Goal: Task Accomplishment & Management: Complete application form

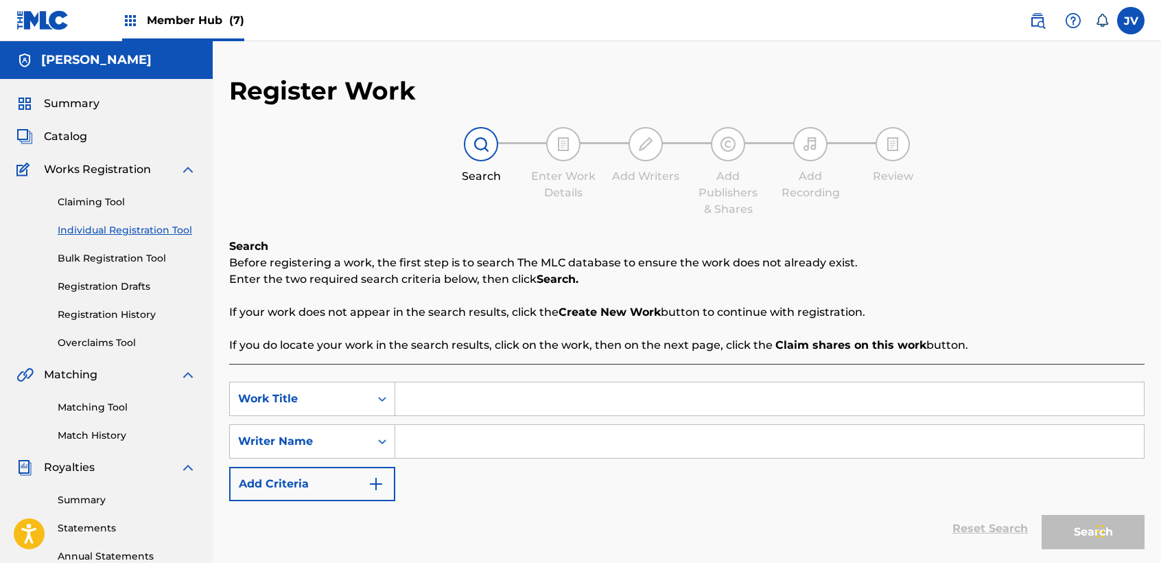
click at [147, 238] on div "Claiming Tool Individual Registration Tool Bulk Registration Tool Registration …" at bounding box center [106, 264] width 180 height 172
click at [154, 233] on link "Individual Registration Tool" at bounding box center [127, 230] width 139 height 14
click at [332, 167] on div "Search Enter Work Details Add Writers Add Publishers & Shares Add Recording Rev…" at bounding box center [686, 172] width 915 height 91
click at [188, 21] on span "Member Hub (7)" at bounding box center [195, 20] width 97 height 16
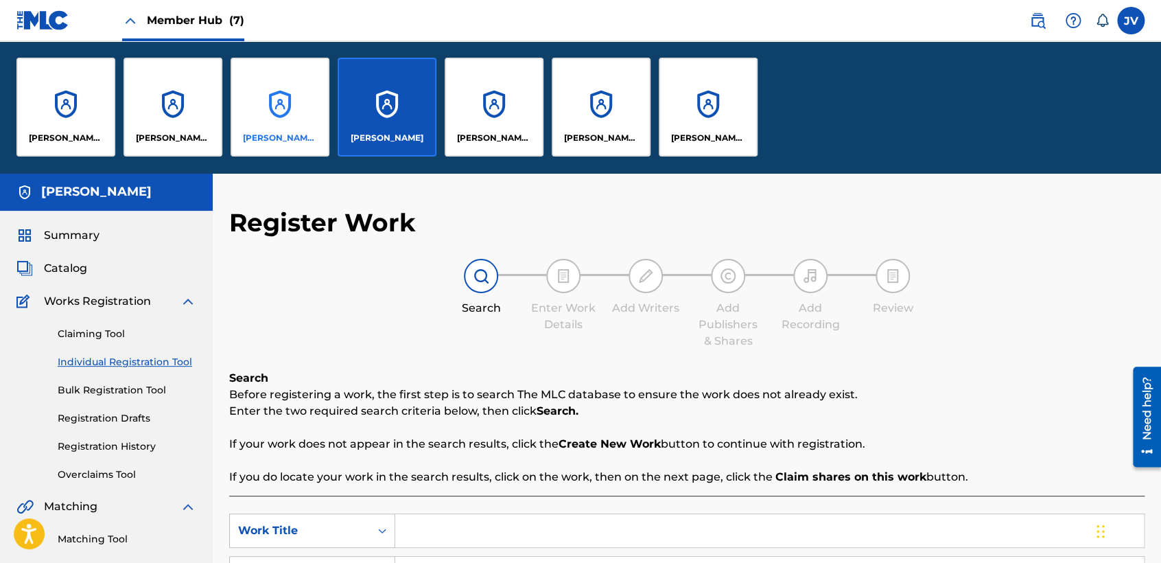
click at [287, 109] on div "[PERSON_NAME] [PERSON_NAME]" at bounding box center [280, 107] width 99 height 99
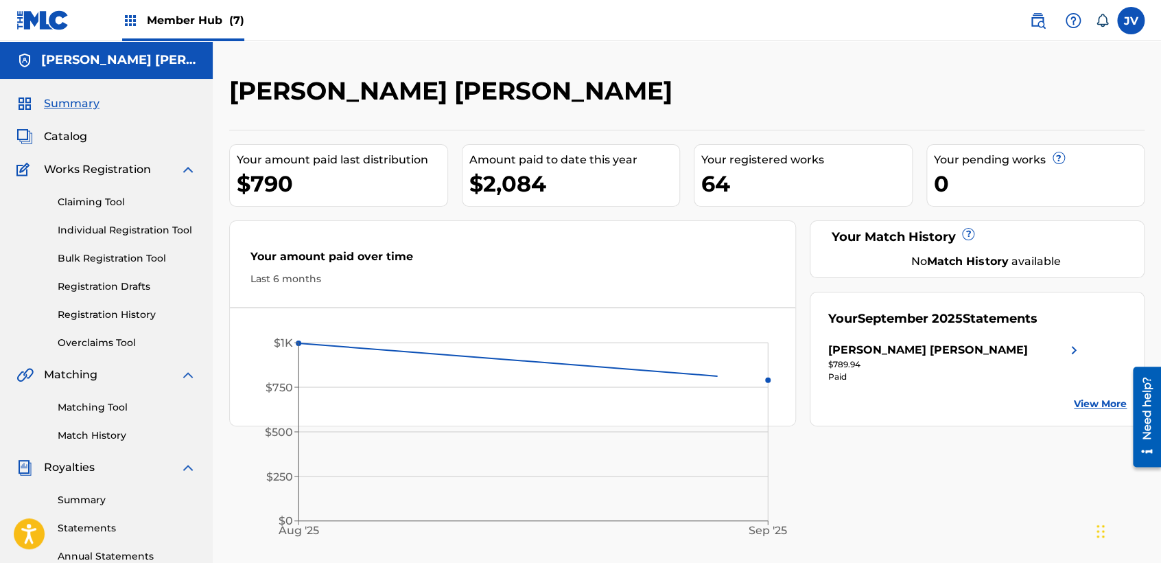
click at [197, 17] on span "Member Hub (7)" at bounding box center [195, 20] width 97 height 16
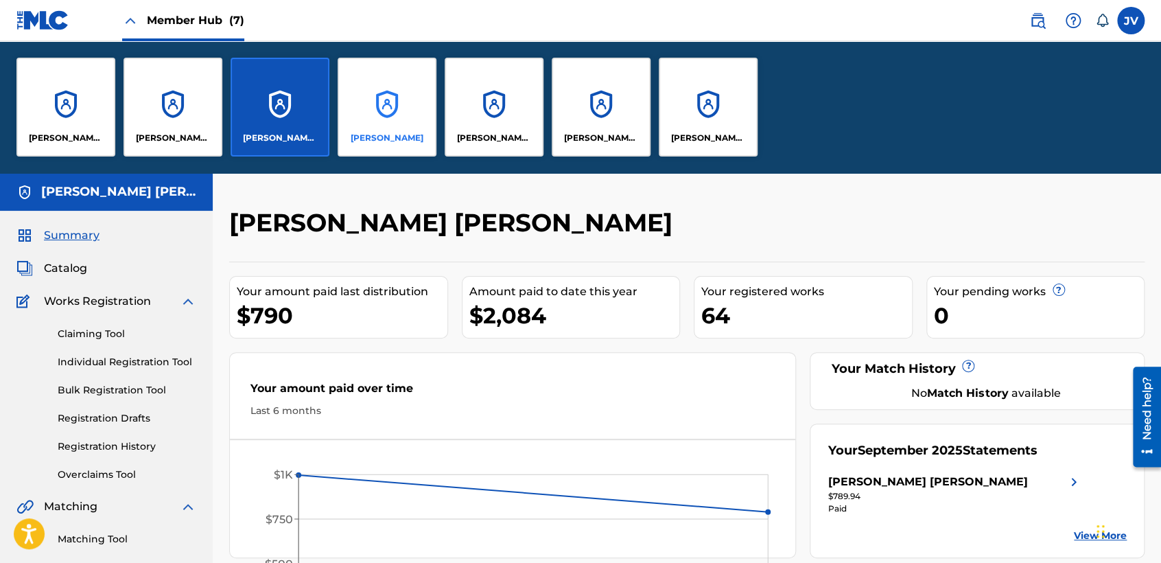
click at [390, 141] on p "[PERSON_NAME]" at bounding box center [387, 138] width 73 height 12
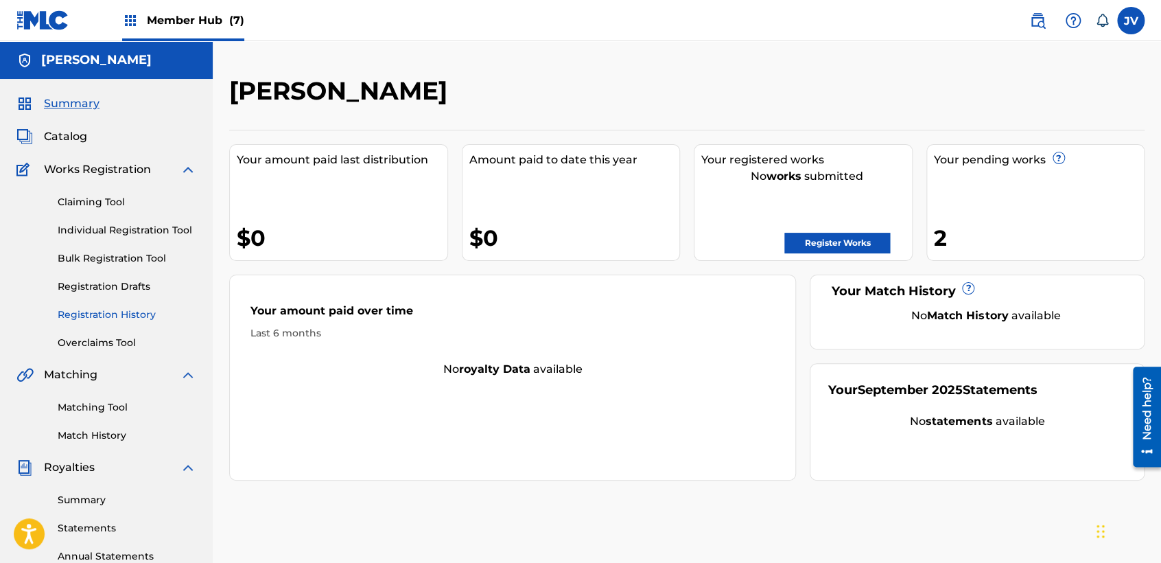
click at [122, 311] on link "Registration History" at bounding box center [127, 314] width 139 height 14
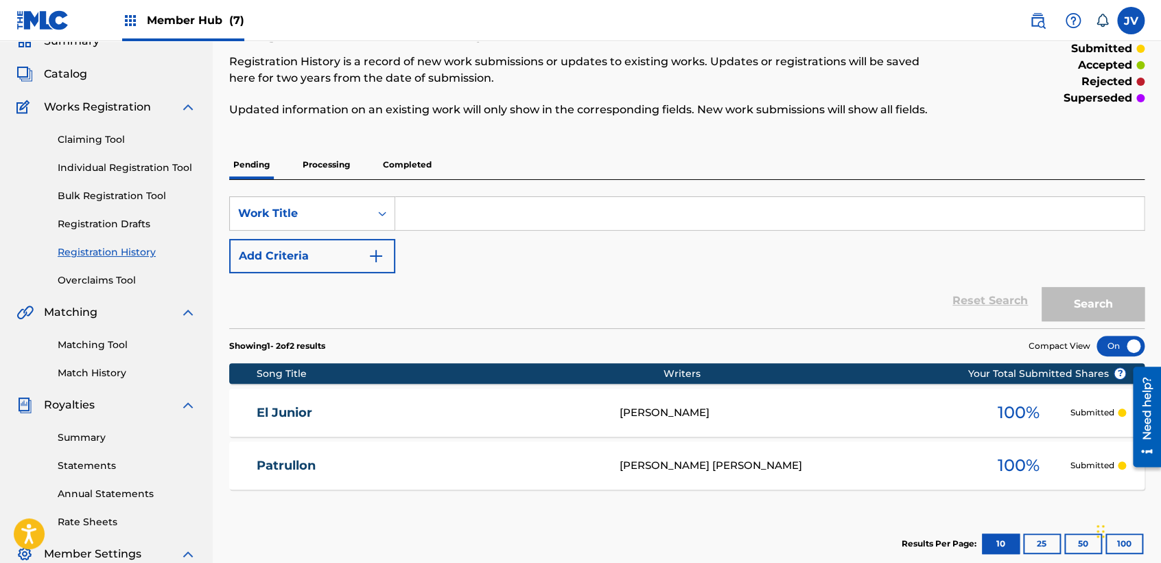
scroll to position [60, 0]
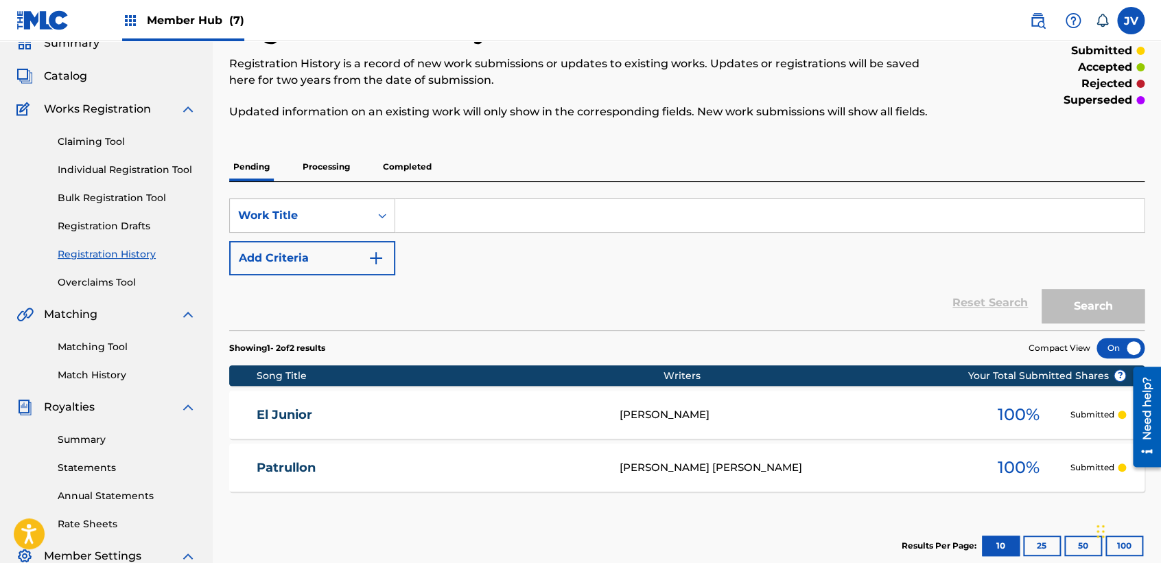
click at [151, 178] on div "Claiming Tool Individual Registration Tool Bulk Registration Tool Registration …" at bounding box center [106, 203] width 180 height 172
click at [159, 161] on div "Claiming Tool Individual Registration Tool Bulk Registration Tool Registration …" at bounding box center [106, 203] width 180 height 172
click at [154, 179] on div "Claiming Tool Individual Registration Tool Bulk Registration Tool Registration …" at bounding box center [106, 203] width 180 height 172
click at [156, 171] on link "Individual Registration Tool" at bounding box center [127, 170] width 139 height 14
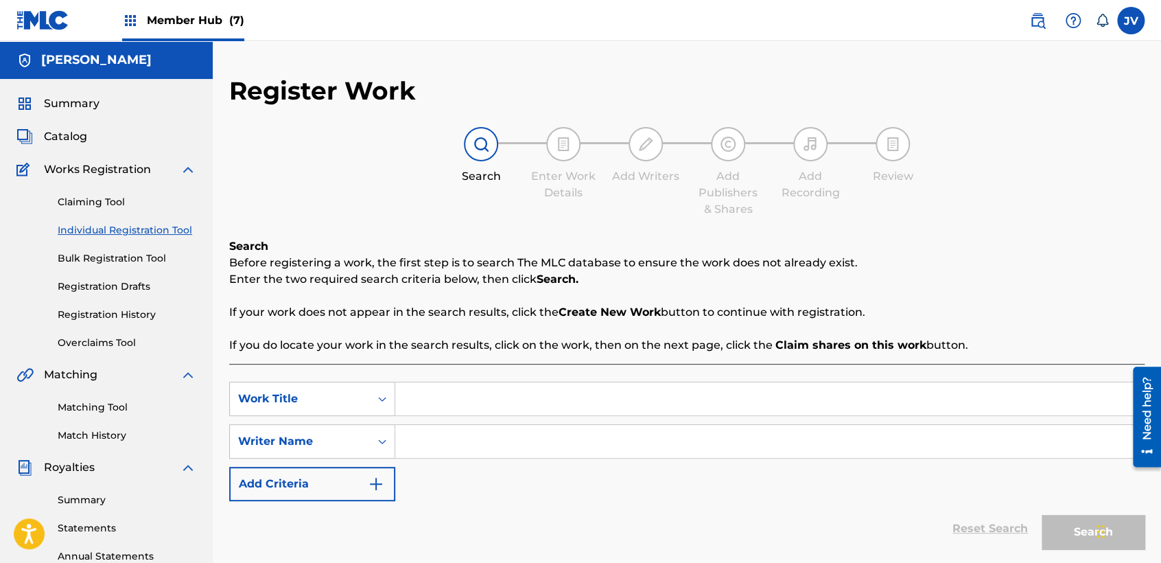
click at [512, 202] on div "Search Enter Work Details Add Writers Add Publishers & Shares Add Recording Rev…" at bounding box center [686, 172] width 915 height 91
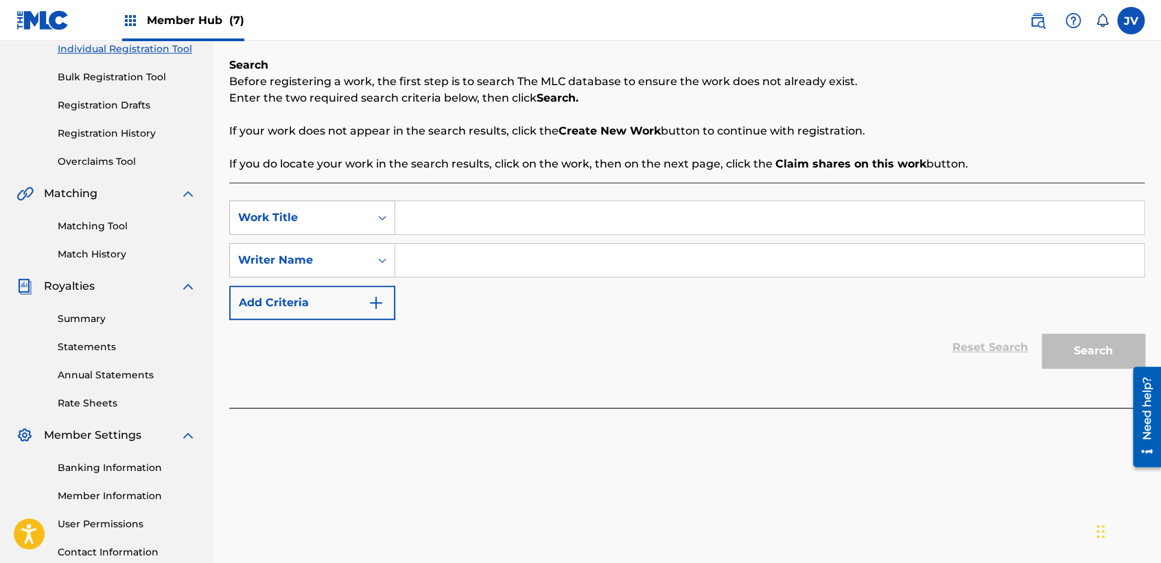
scroll to position [183, 0]
click at [502, 210] on input "Search Form" at bounding box center [769, 216] width 749 height 33
type input "V"
click at [413, 224] on input "Buenos Corridos" at bounding box center [769, 216] width 749 height 33
type input "Buenos Corridos"
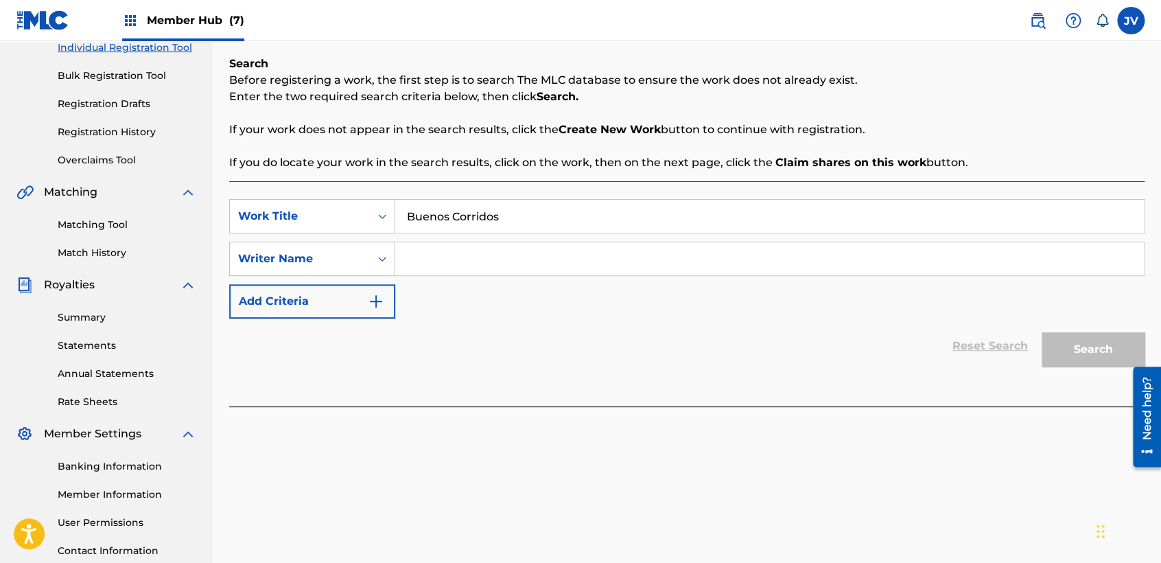
click at [560, 261] on input "Search Form" at bounding box center [769, 258] width 749 height 33
type input "sx"
click at [1093, 349] on button "Search" at bounding box center [1093, 349] width 103 height 34
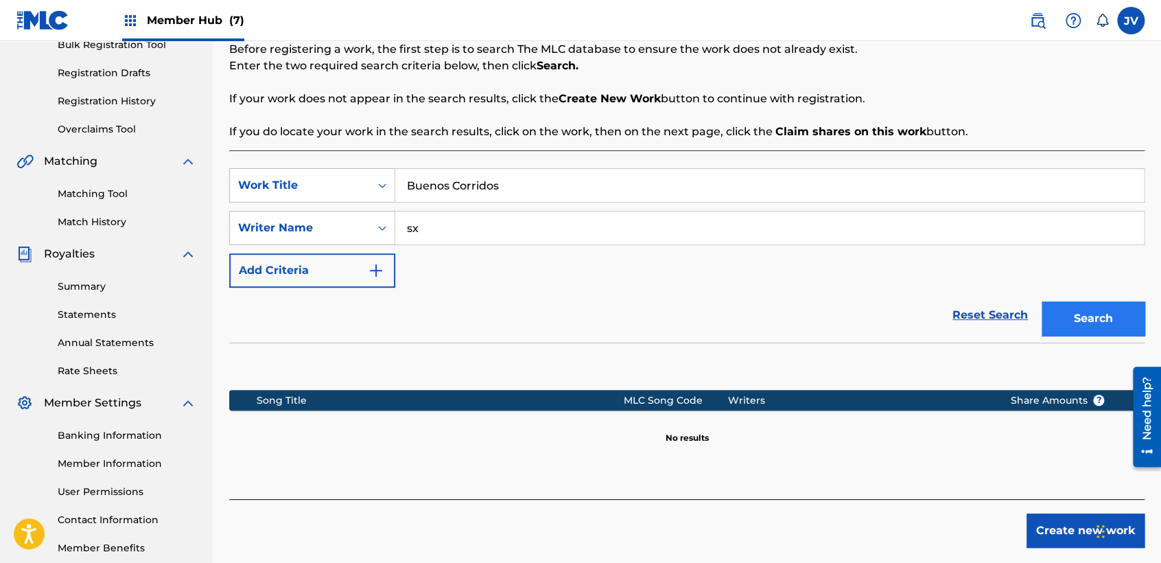
scroll to position [287, 0]
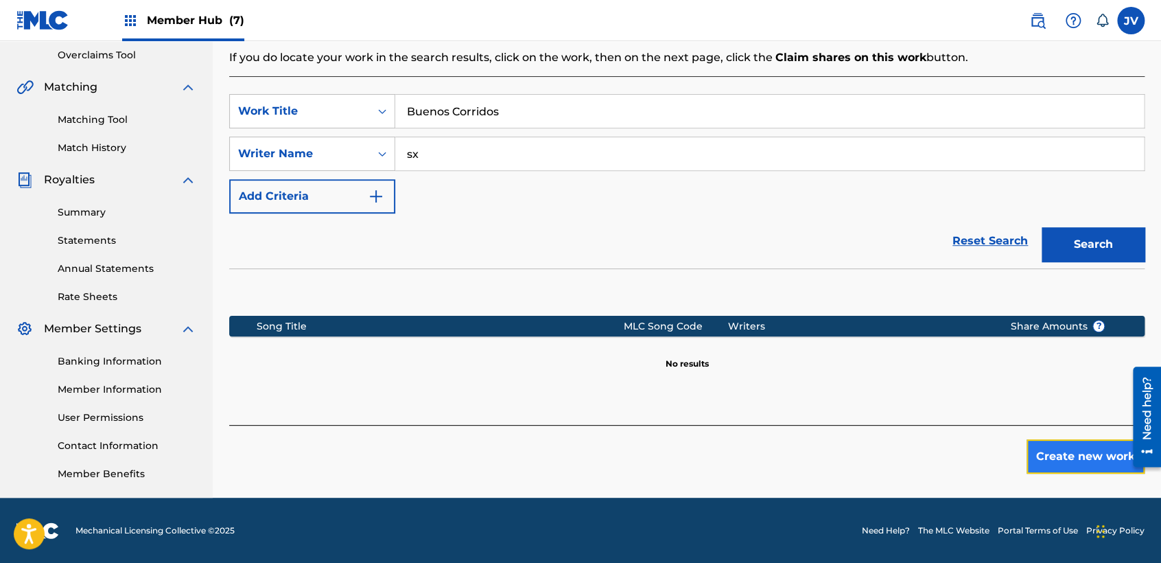
click at [1078, 447] on button "Create new work" at bounding box center [1085, 456] width 118 height 34
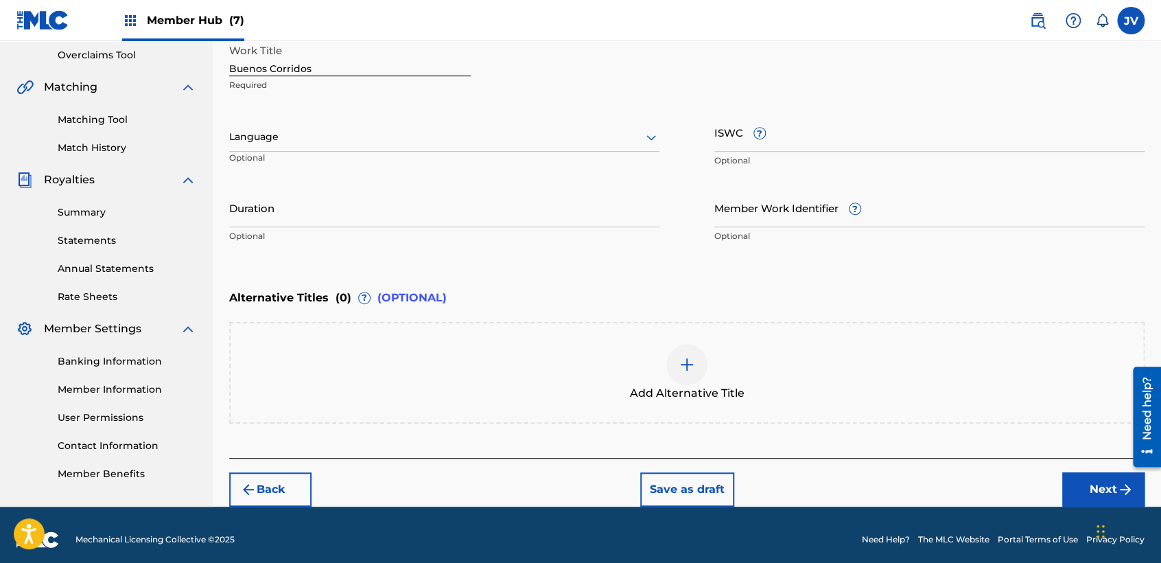
click at [515, 147] on div "Language" at bounding box center [444, 137] width 430 height 29
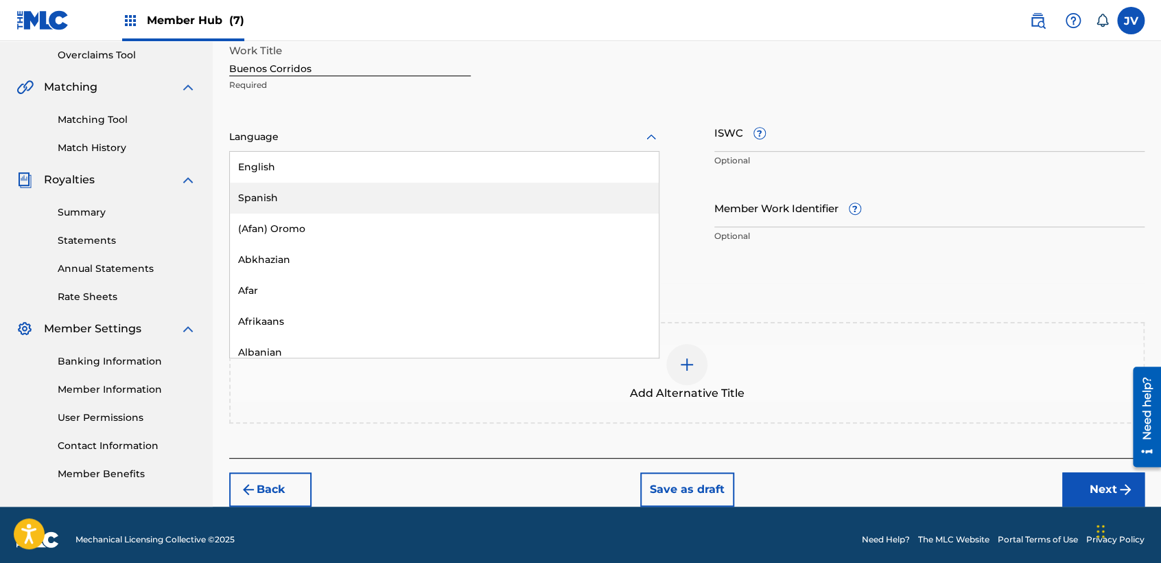
click at [417, 194] on div "Spanish" at bounding box center [444, 198] width 429 height 31
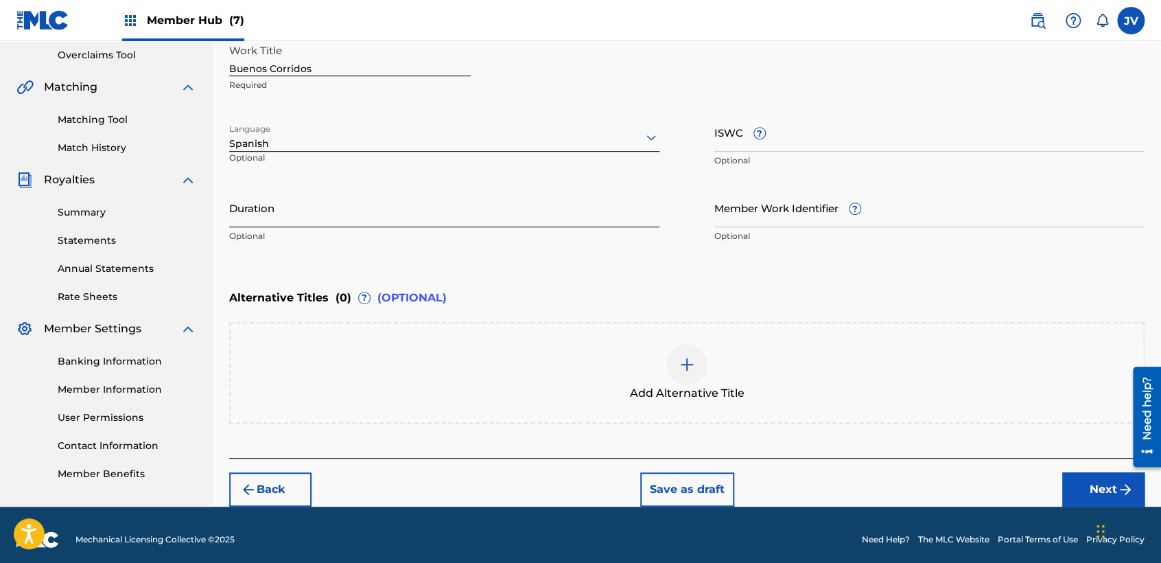
click at [416, 194] on input "Duration" at bounding box center [444, 207] width 430 height 39
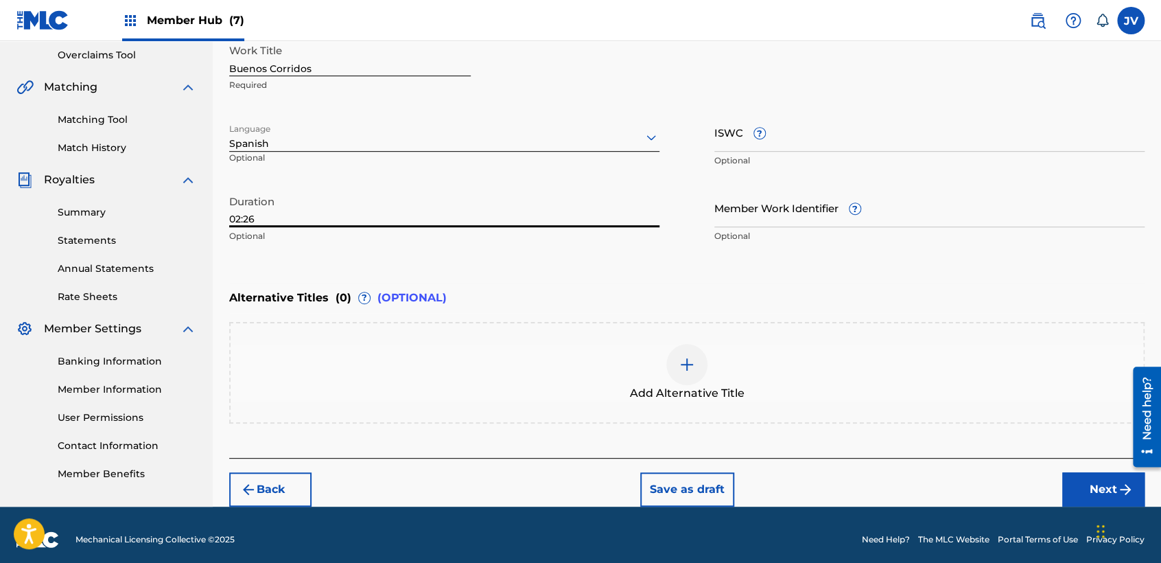
type input "02:26"
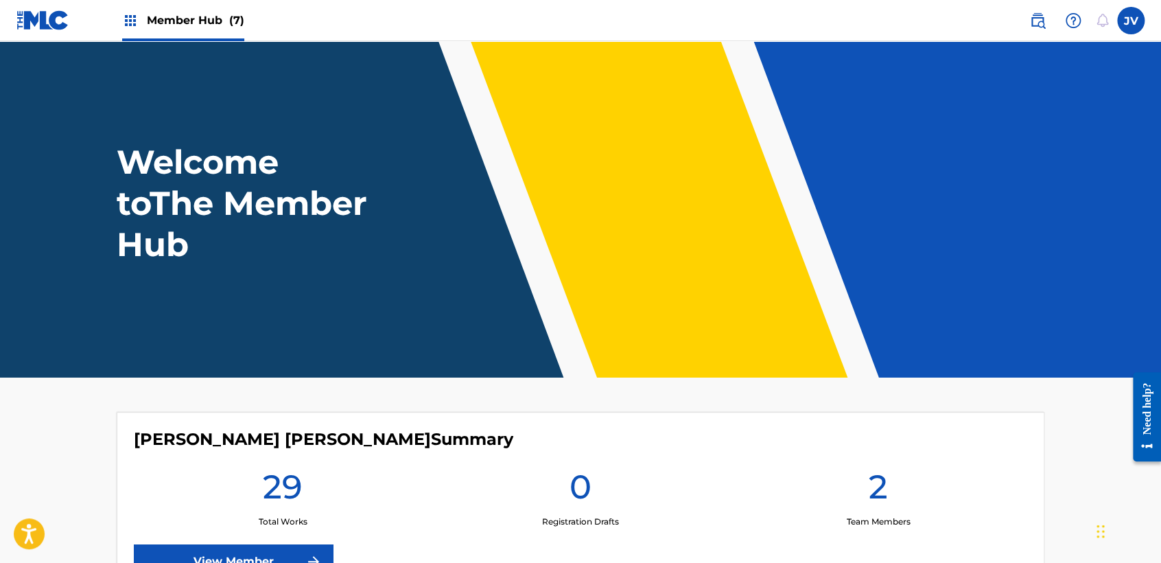
click at [442, 332] on header "Welcome to The Member Hub" at bounding box center [580, 209] width 1161 height 336
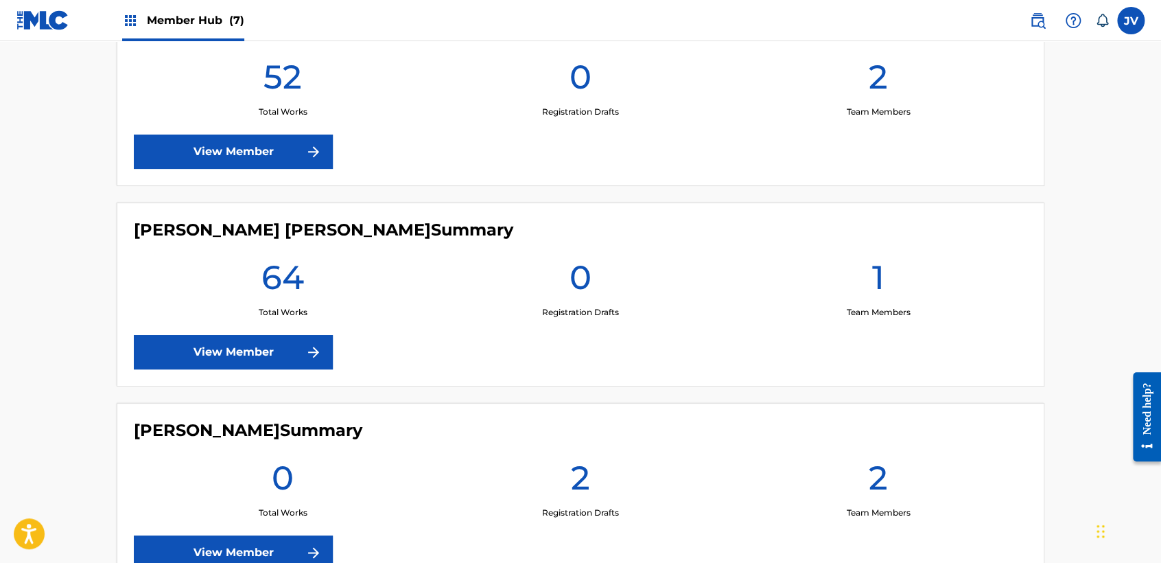
scroll to position [762, 0]
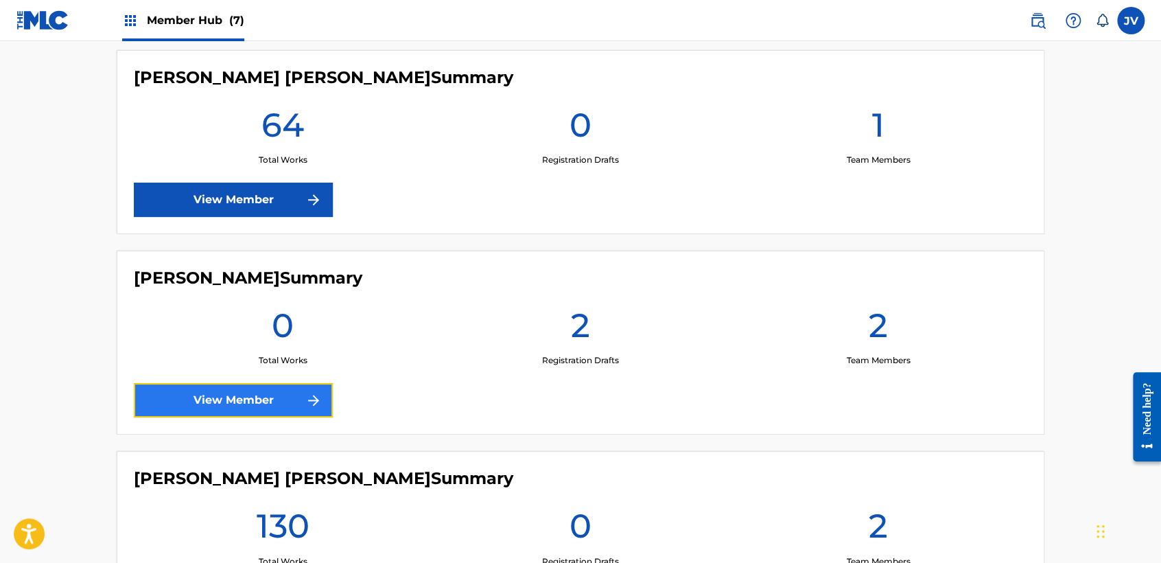
click at [258, 414] on link "View Member" at bounding box center [233, 400] width 199 height 34
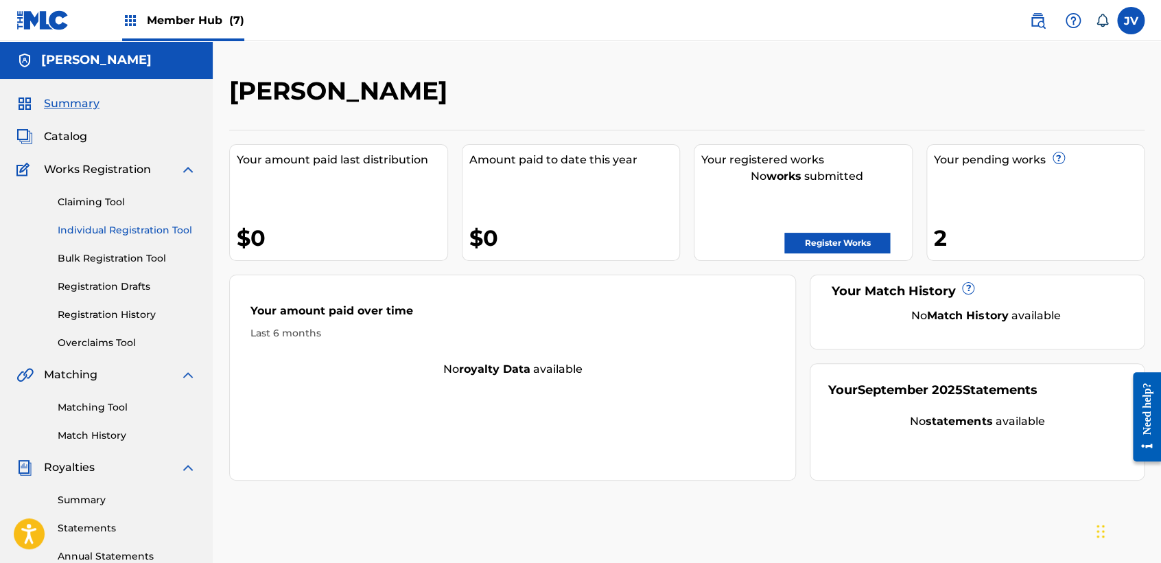
click at [170, 232] on link "Individual Registration Tool" at bounding box center [127, 230] width 139 height 14
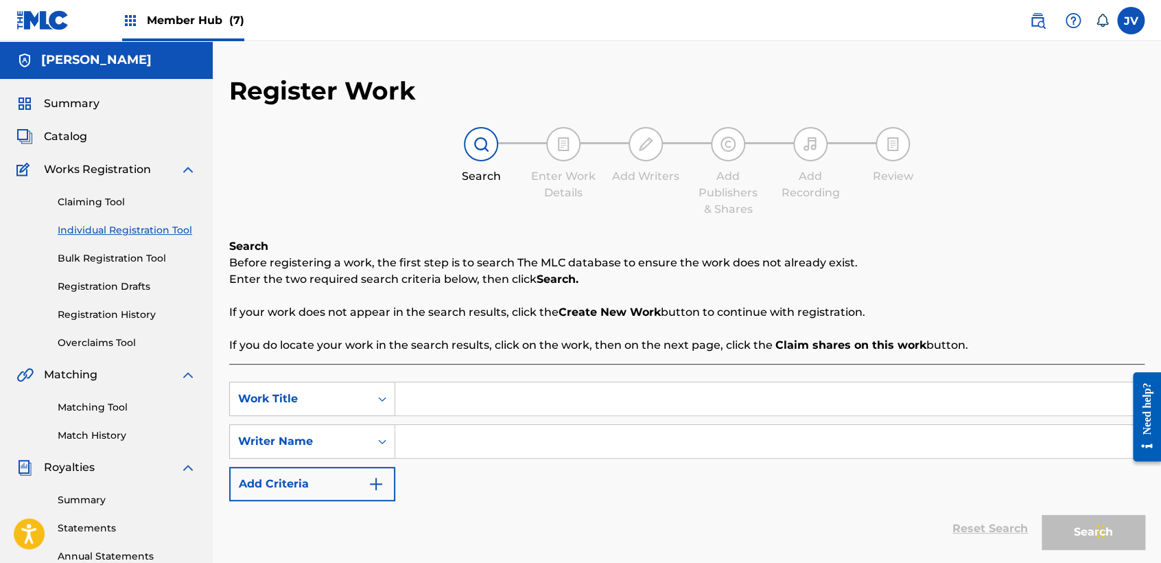
click at [447, 403] on input "Search Form" at bounding box center [769, 398] width 749 height 33
type input "Buenos Corridos"
click at [526, 457] on input "Search Form" at bounding box center [769, 441] width 749 height 33
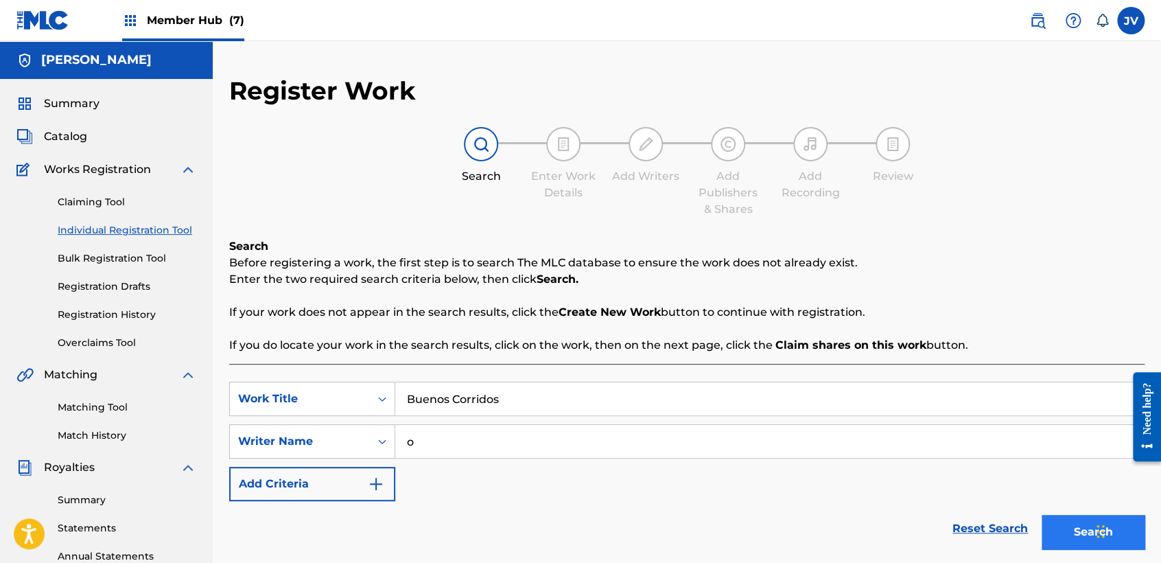
type input "o"
click at [1056, 528] on button "Search" at bounding box center [1093, 532] width 103 height 34
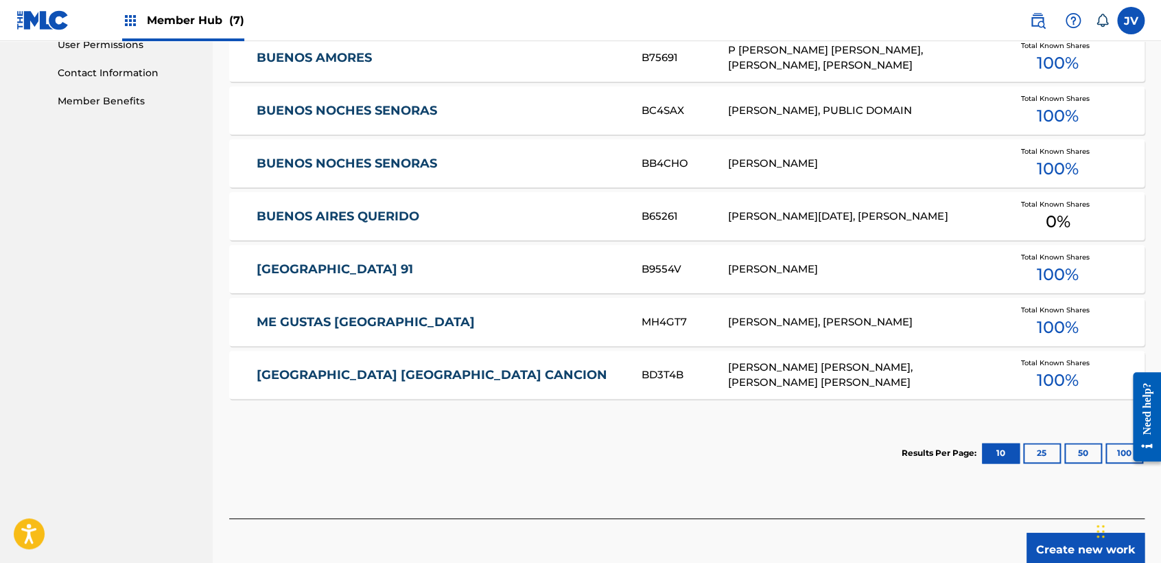
scroll to position [729, 0]
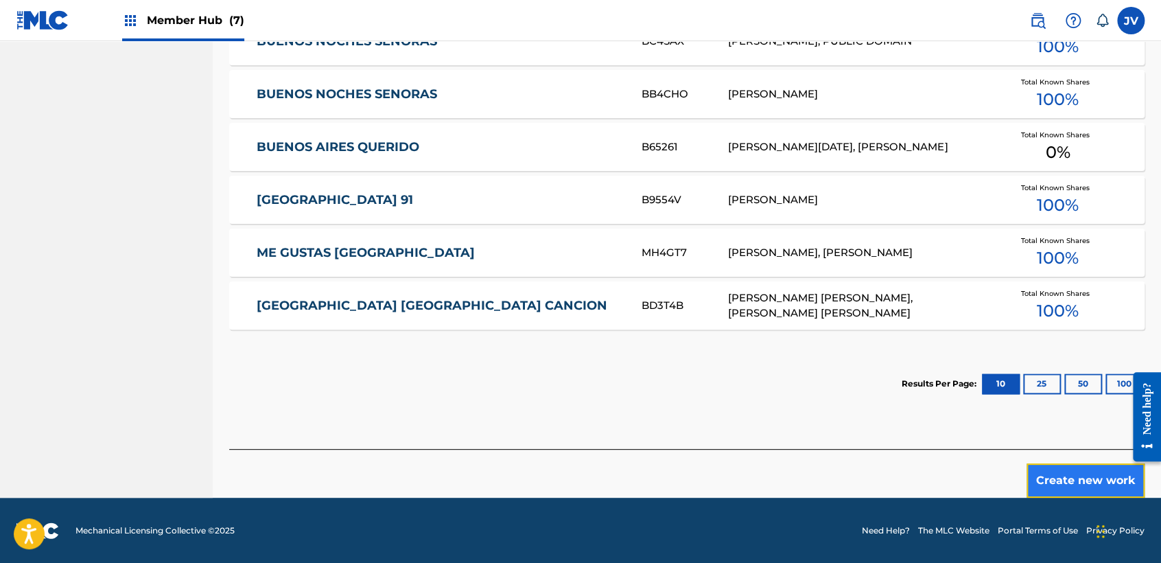
click at [1059, 483] on button "Create new work" at bounding box center [1085, 480] width 118 height 34
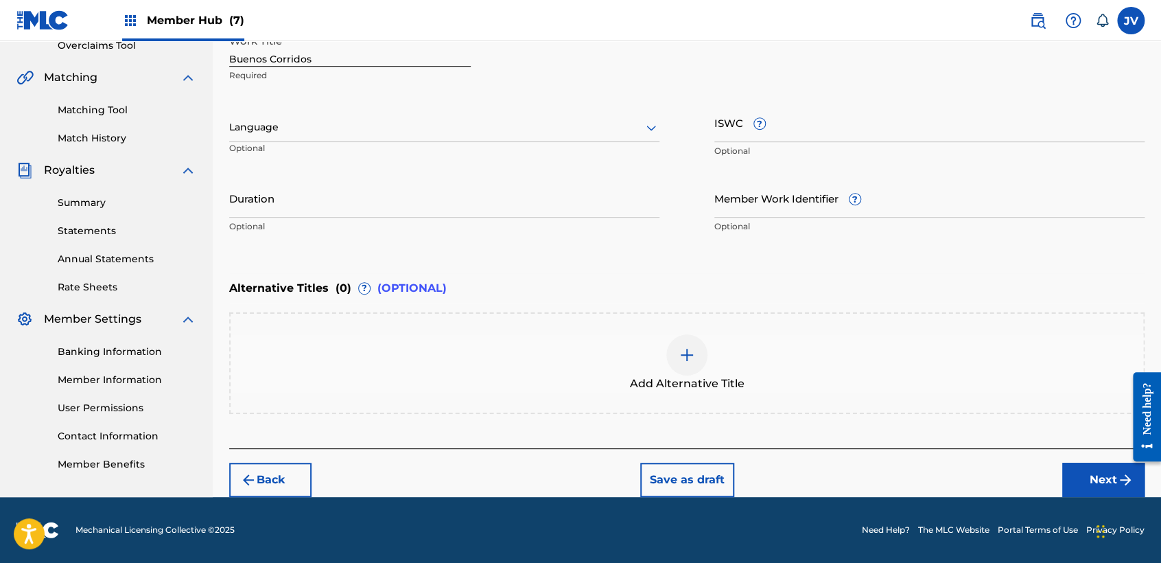
scroll to position [296, 0]
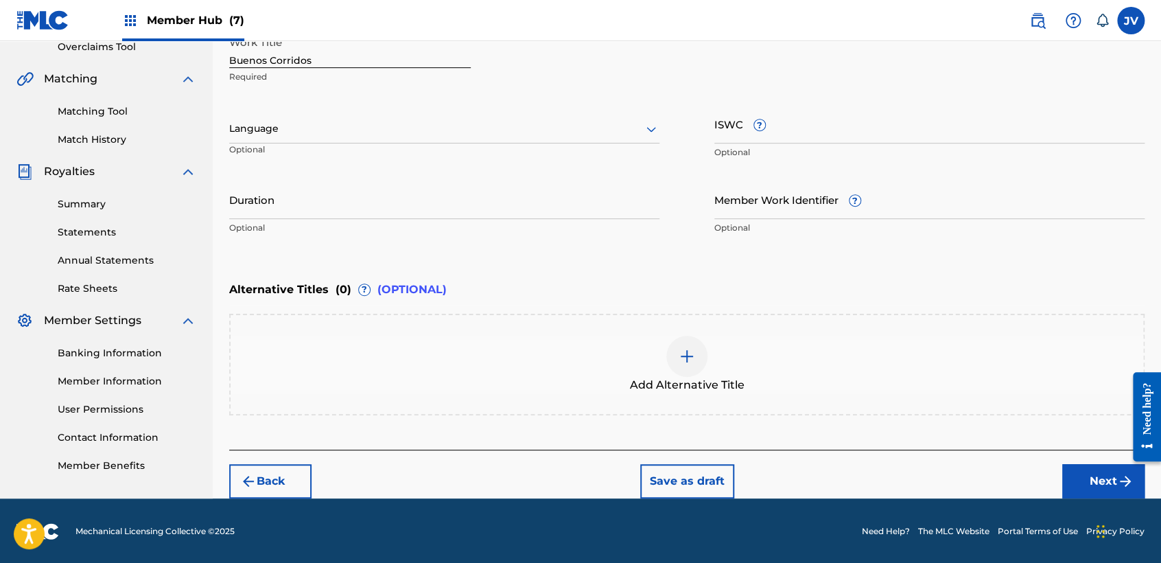
click at [604, 139] on div "Language" at bounding box center [444, 129] width 430 height 29
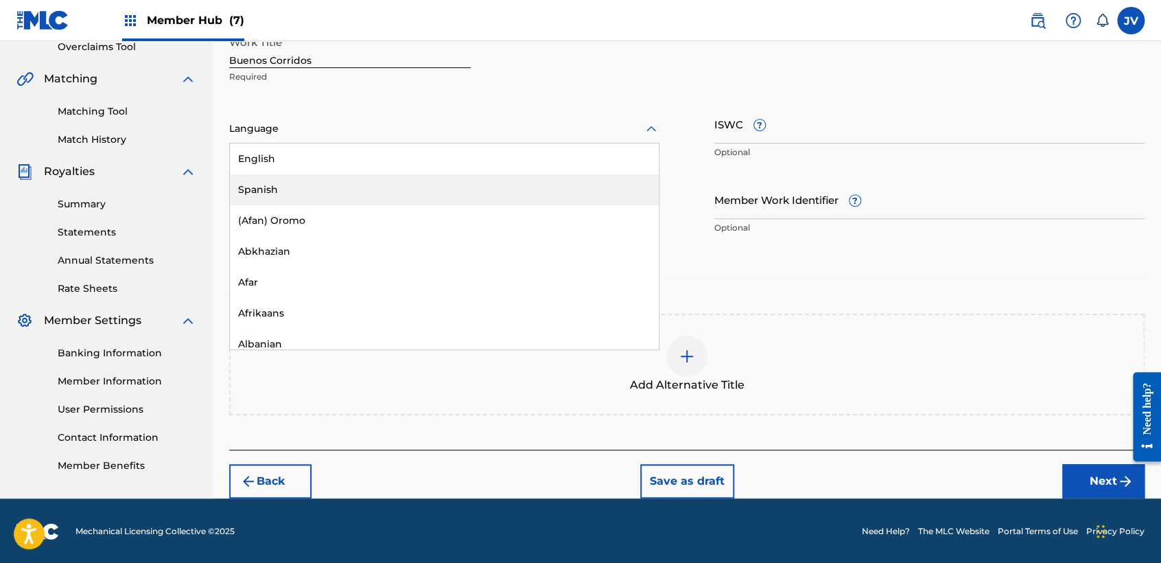
click at [480, 176] on div "Spanish" at bounding box center [444, 189] width 429 height 31
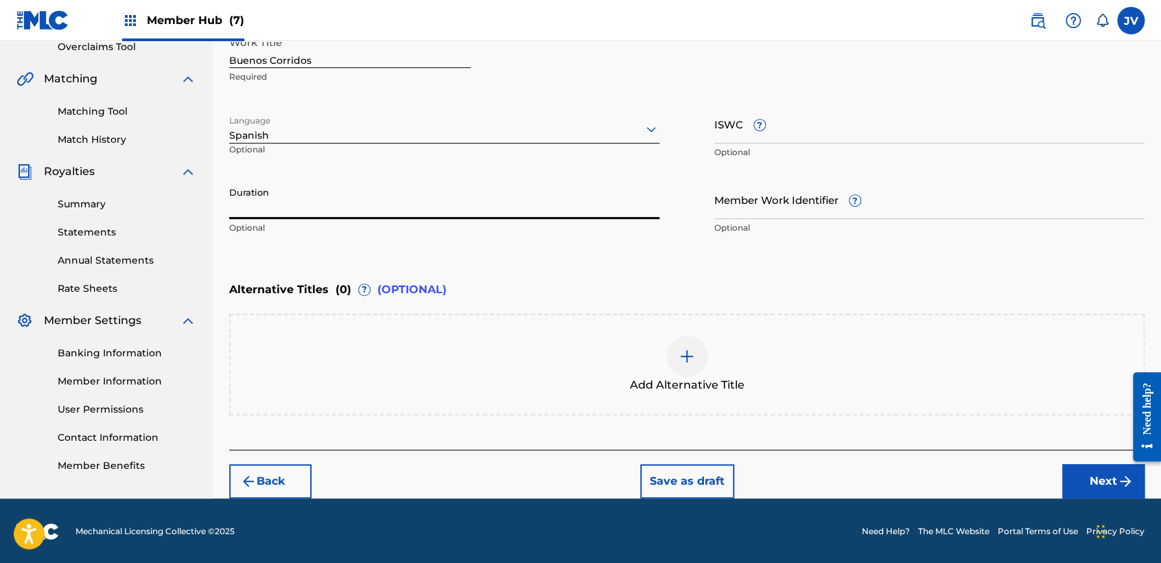
click at [418, 193] on input "Duration" at bounding box center [444, 199] width 430 height 39
type input "02:26"
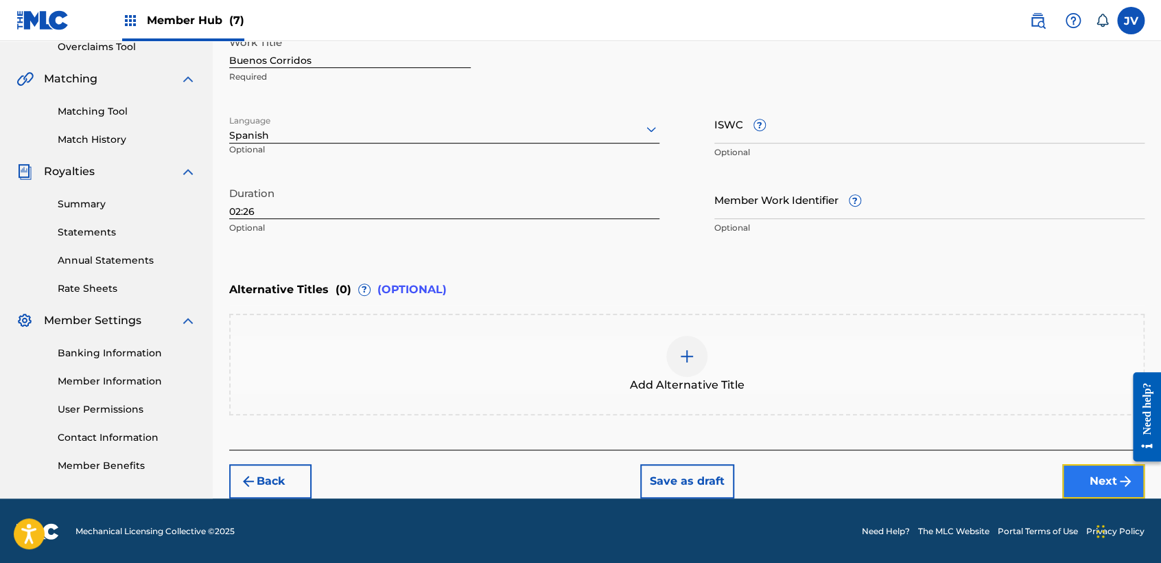
click at [1099, 479] on button "Next" at bounding box center [1103, 481] width 82 height 34
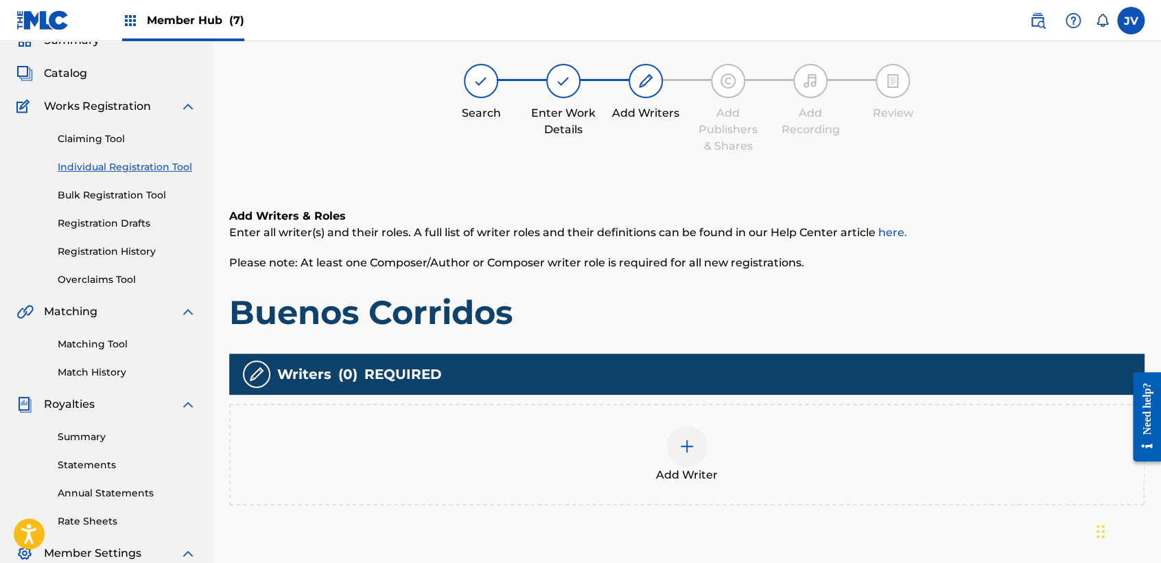
scroll to position [61, 0]
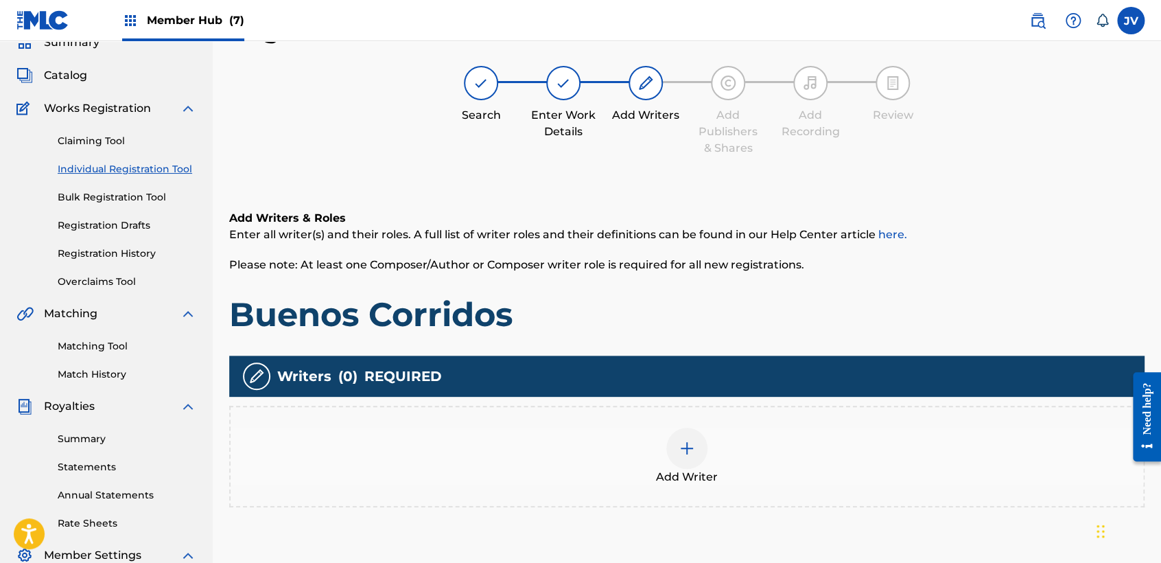
click at [665, 446] on div "Add Writer" at bounding box center [687, 456] width 913 height 58
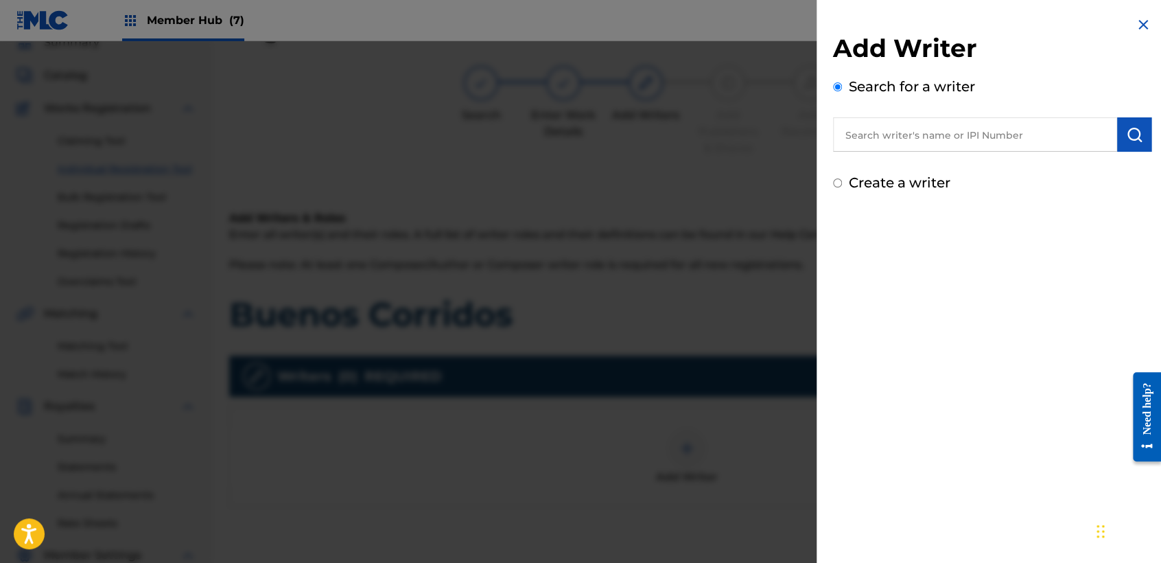
click at [834, 183] on input "Create a writer" at bounding box center [837, 182] width 9 height 9
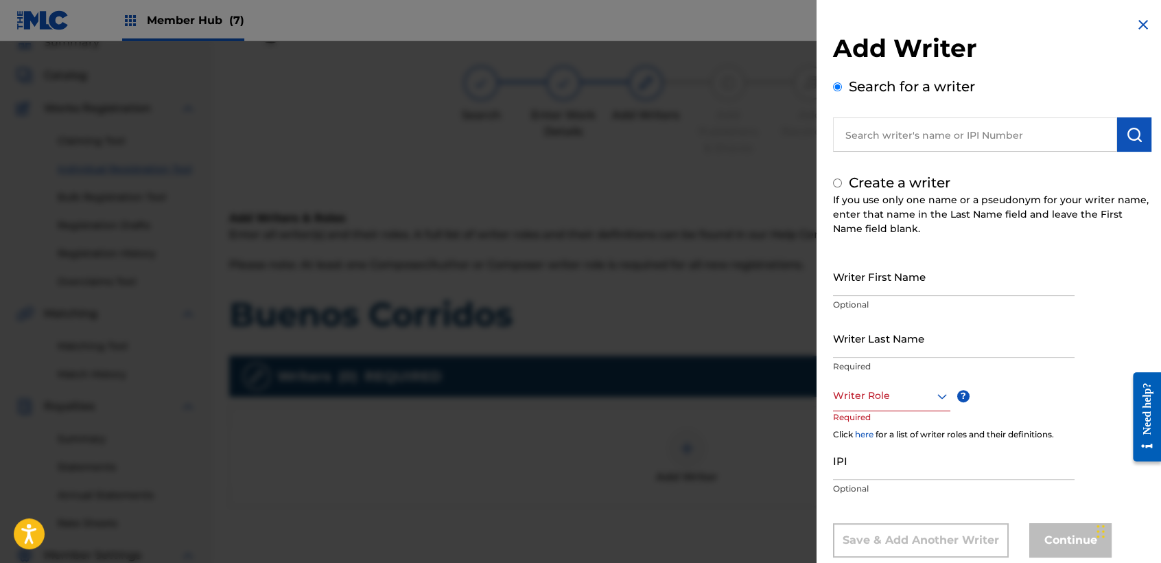
radio input "false"
radio input "true"
click at [862, 244] on div "Create a writer If you use only one name or a pseudonym for your writer name, e…" at bounding box center [992, 364] width 318 height 385
click at [862, 254] on div "Create a writer If you use only one name or a pseudonym for your writer name, e…" at bounding box center [992, 364] width 318 height 385
click at [859, 291] on input "Writer First Name" at bounding box center [954, 276] width 242 height 39
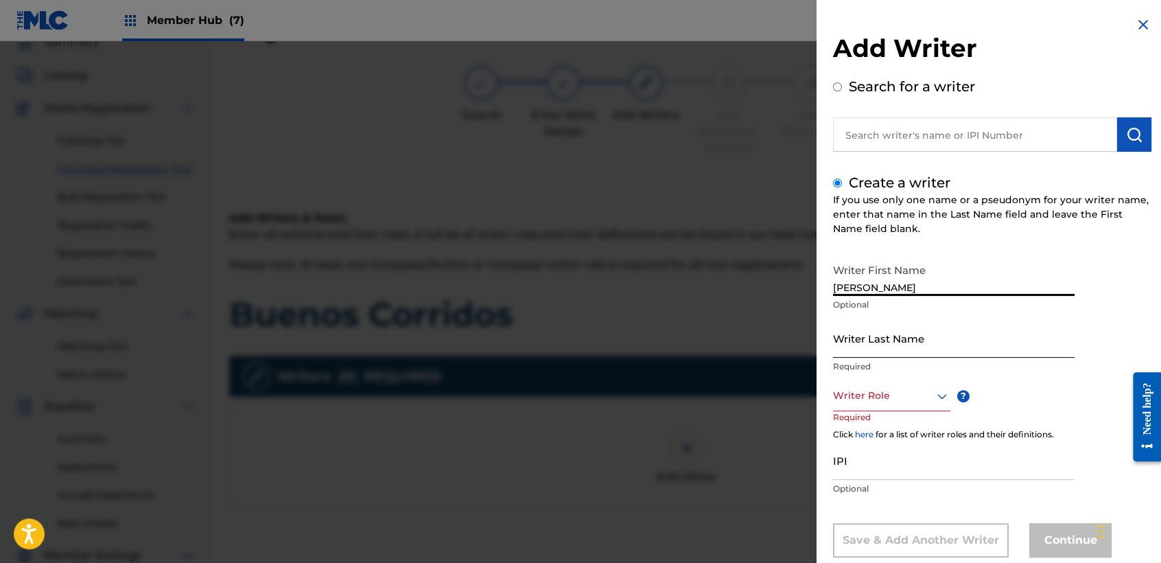
type input "[PERSON_NAME]"
click at [875, 322] on input "Writer Last Name" at bounding box center [954, 337] width 242 height 39
type input "Casal Portillo"
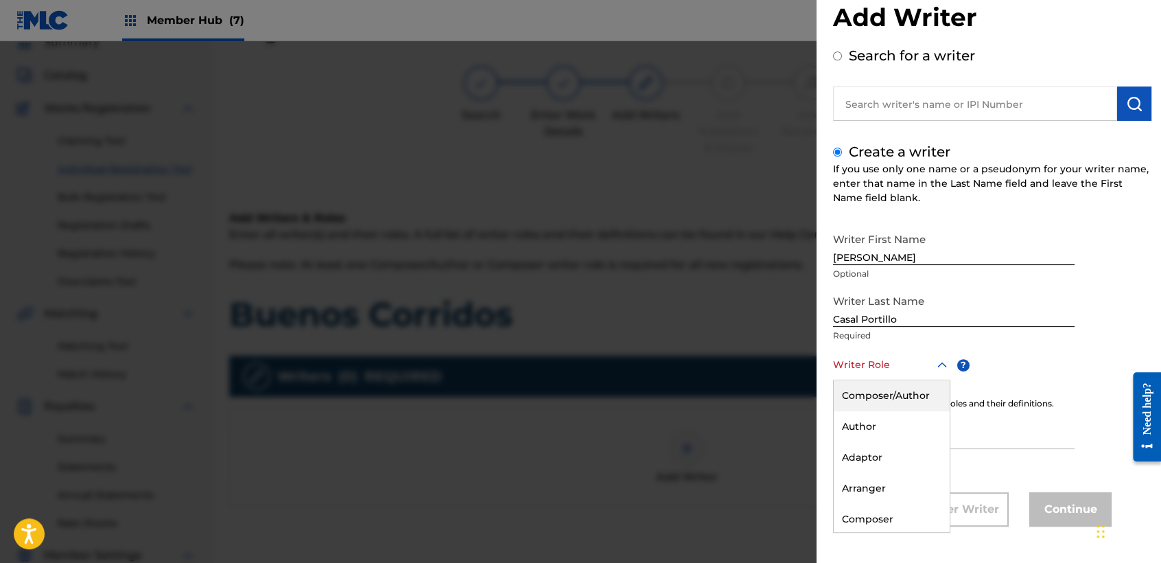
click at [876, 380] on div "8 results available. Use Up and Down to choose options, press Enter to select t…" at bounding box center [891, 364] width 117 height 31
click at [878, 390] on div "Composer/Author" at bounding box center [892, 395] width 116 height 31
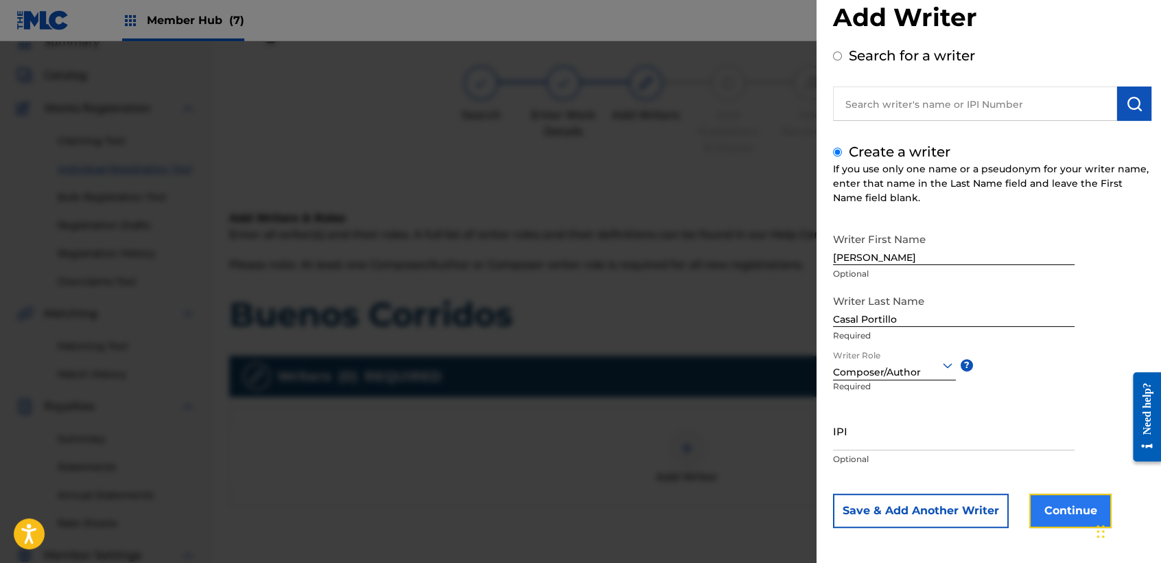
click at [1032, 509] on button "Continue" at bounding box center [1070, 510] width 82 height 34
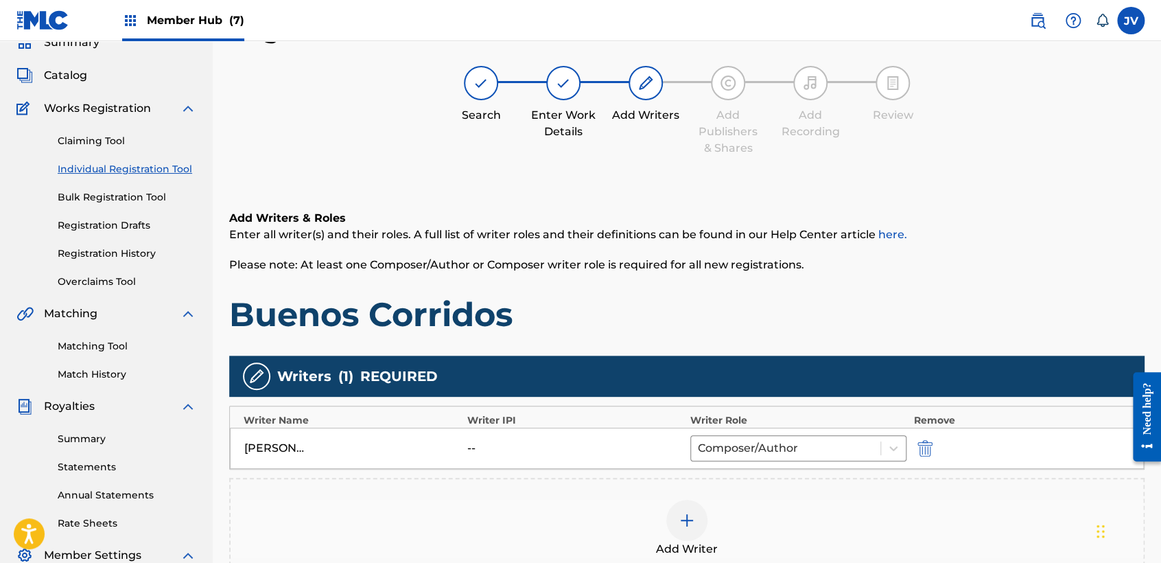
click at [871, 243] on div "Add Writers & Roles Enter all writer(s) and their roles. A full list of writer …" at bounding box center [686, 272] width 915 height 125
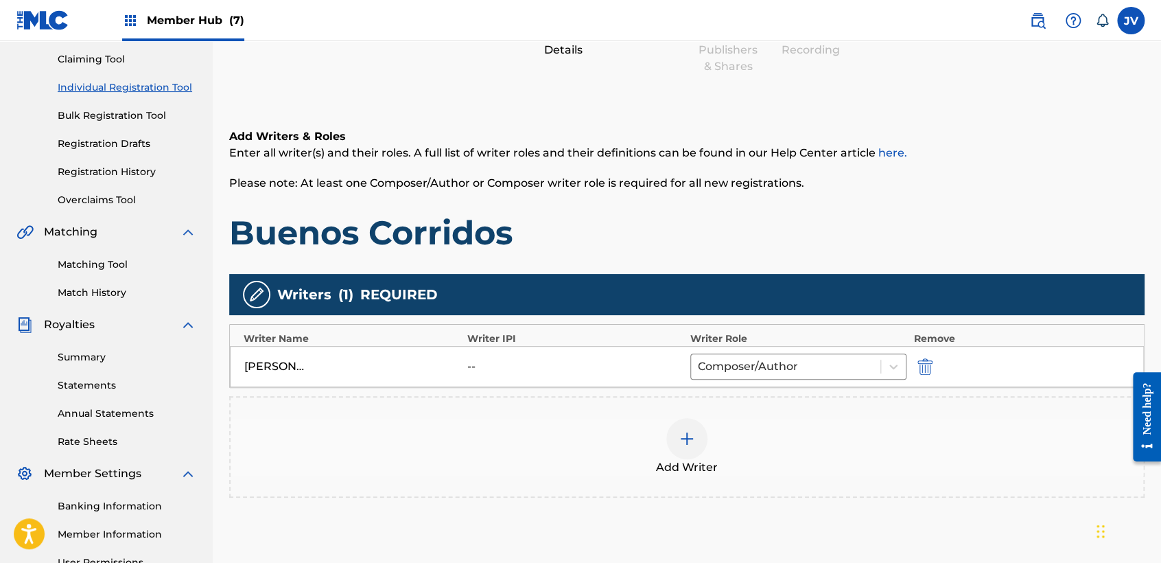
scroll to position [287, 0]
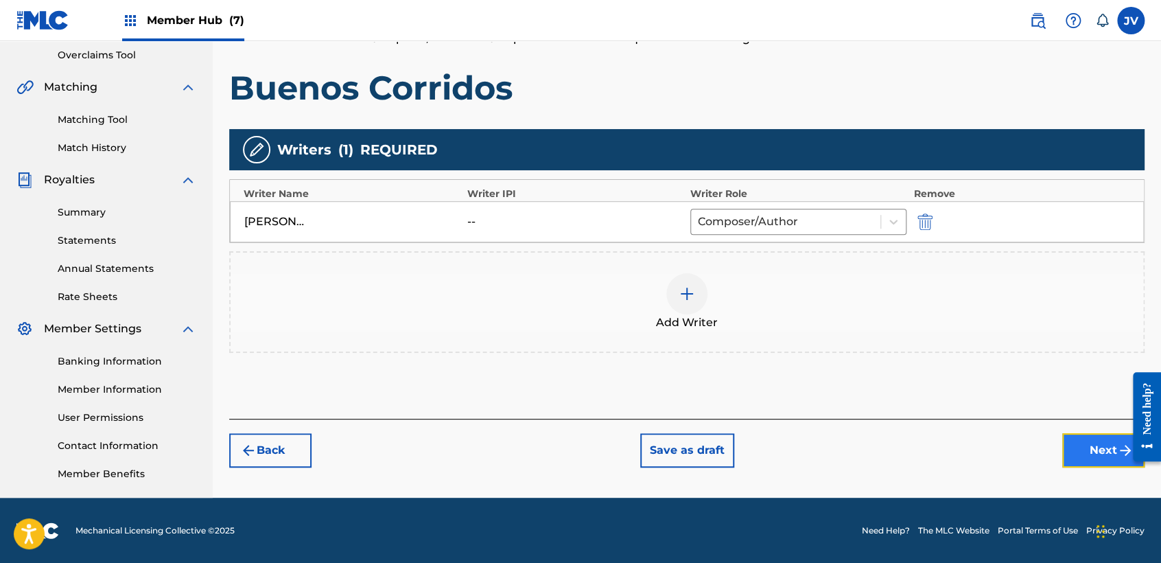
click at [1076, 441] on button "Next" at bounding box center [1103, 450] width 82 height 34
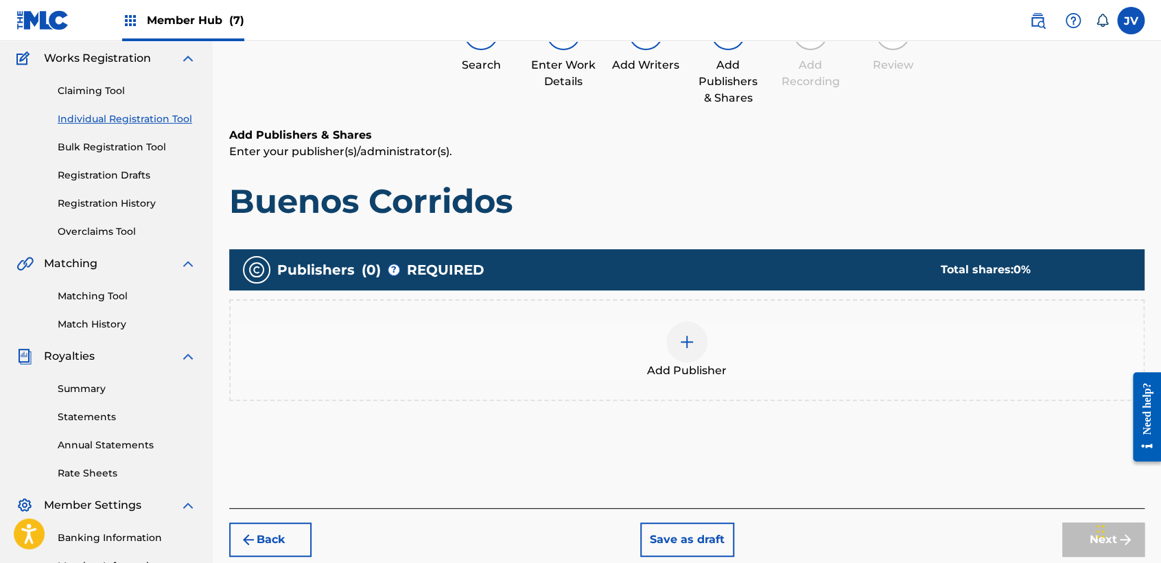
scroll to position [61, 0]
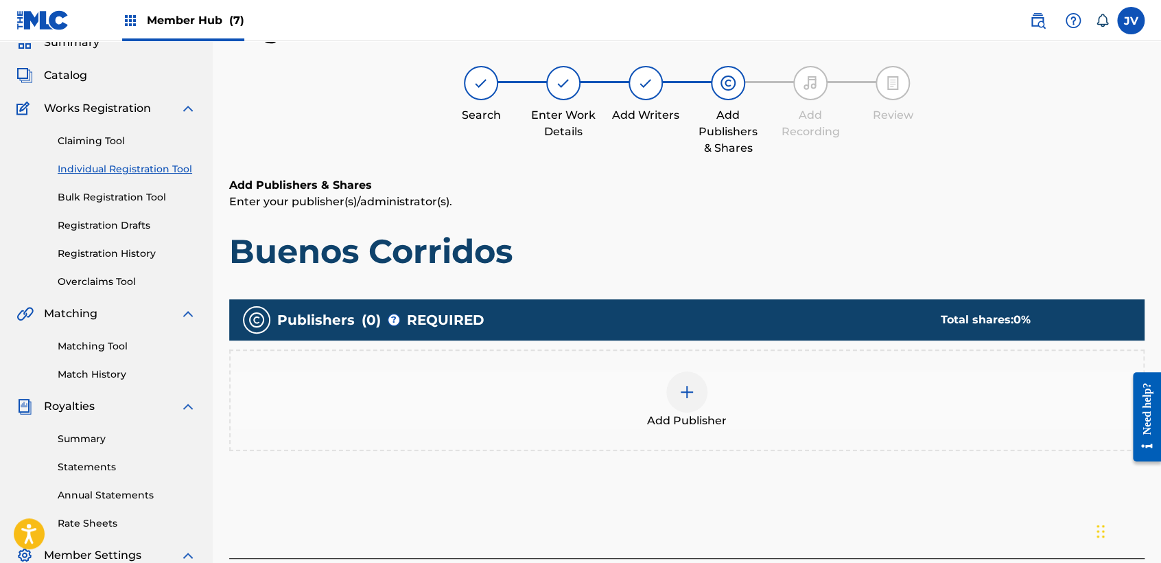
click at [684, 398] on img at bounding box center [687, 392] width 16 height 16
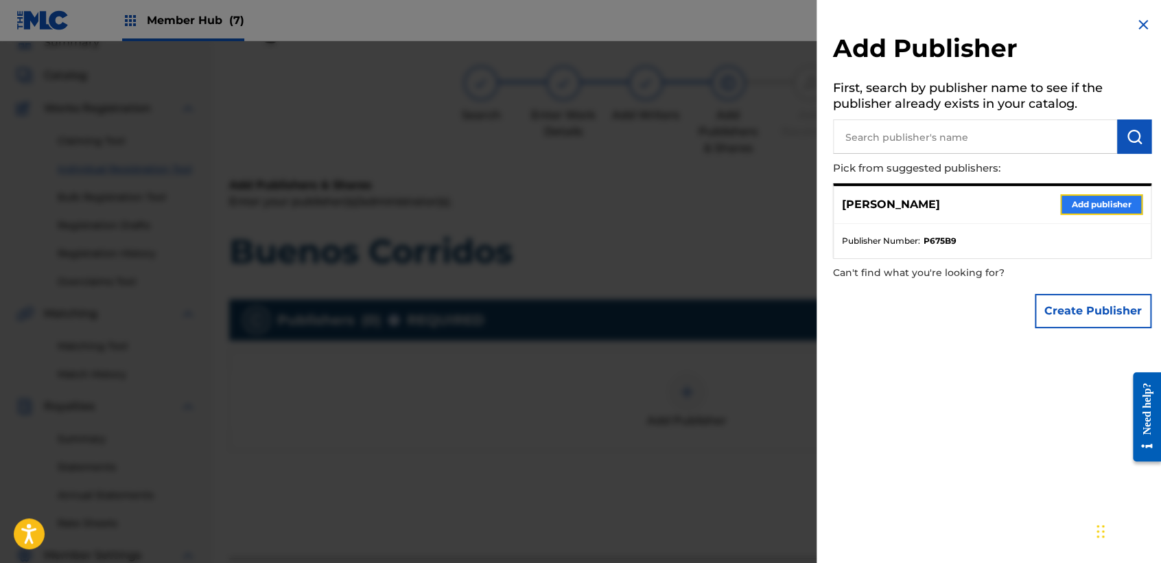
click at [1060, 204] on button "Add publisher" at bounding box center [1101, 204] width 82 height 21
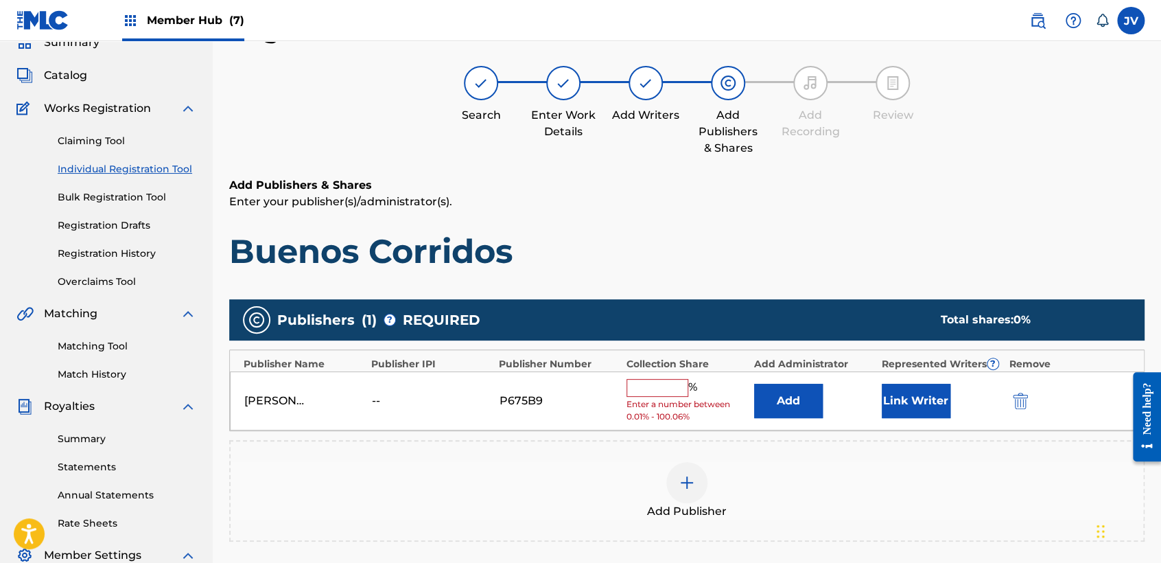
click at [659, 373] on div "[PERSON_NAME] -- P675B9 % Enter a number between 0.01% - 100.06% Add Link Writer" at bounding box center [687, 401] width 914 height 60
click at [660, 398] on span "Enter a number between 0.01% - 100.06%" at bounding box center [686, 410] width 121 height 25
click at [659, 387] on input "text" at bounding box center [657, 388] width 62 height 18
type input "100"
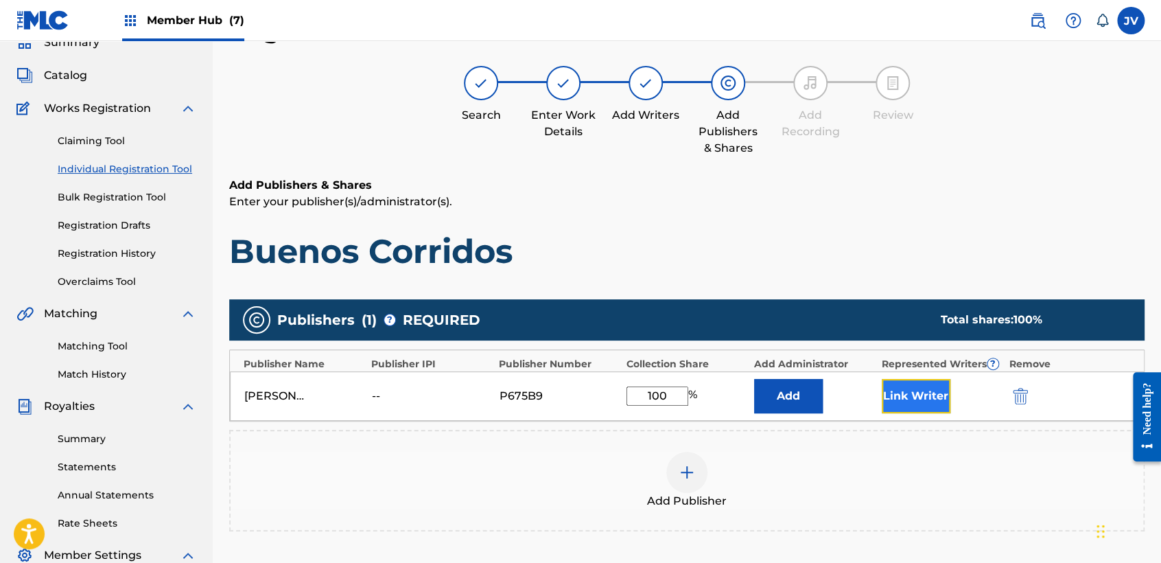
click at [907, 385] on button "Link Writer" at bounding box center [916, 396] width 69 height 34
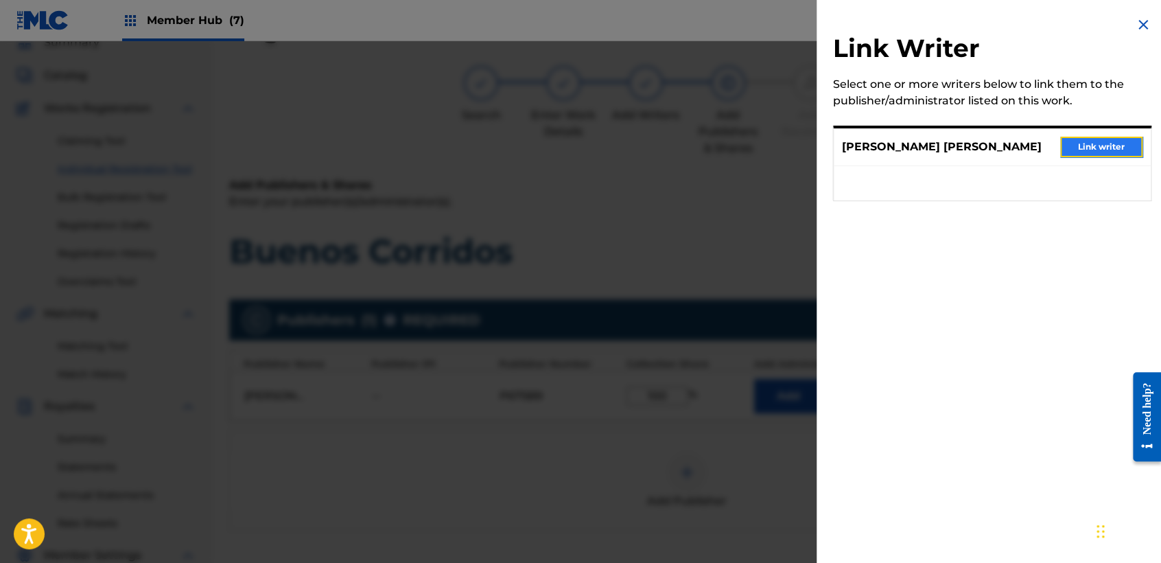
click at [1081, 139] on button "Link writer" at bounding box center [1101, 147] width 82 height 21
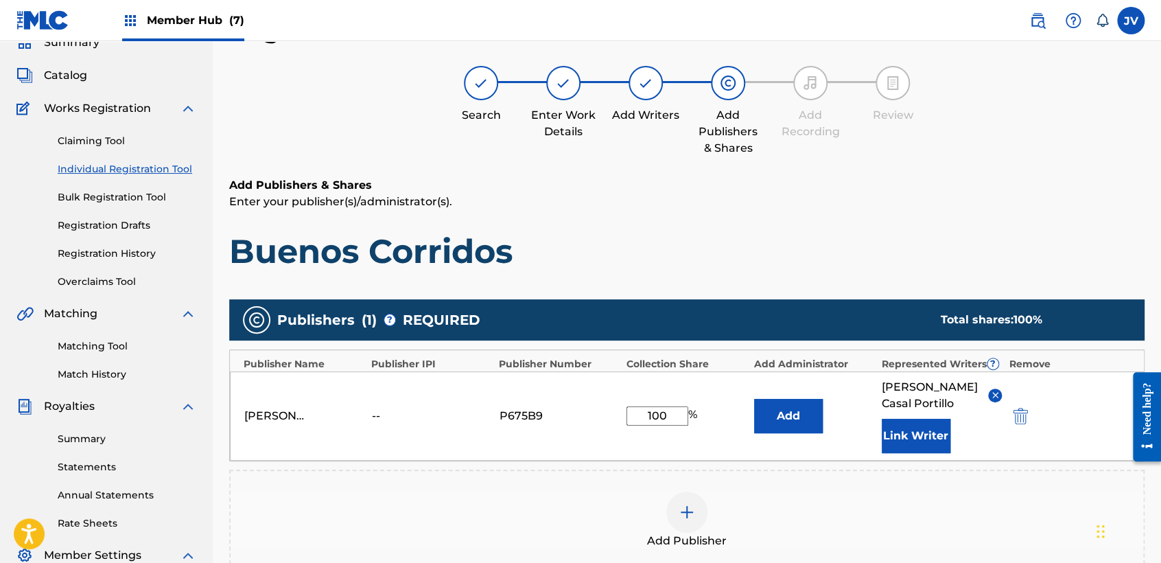
click at [1015, 253] on h1 "Buenos Corridos" at bounding box center [686, 251] width 915 height 41
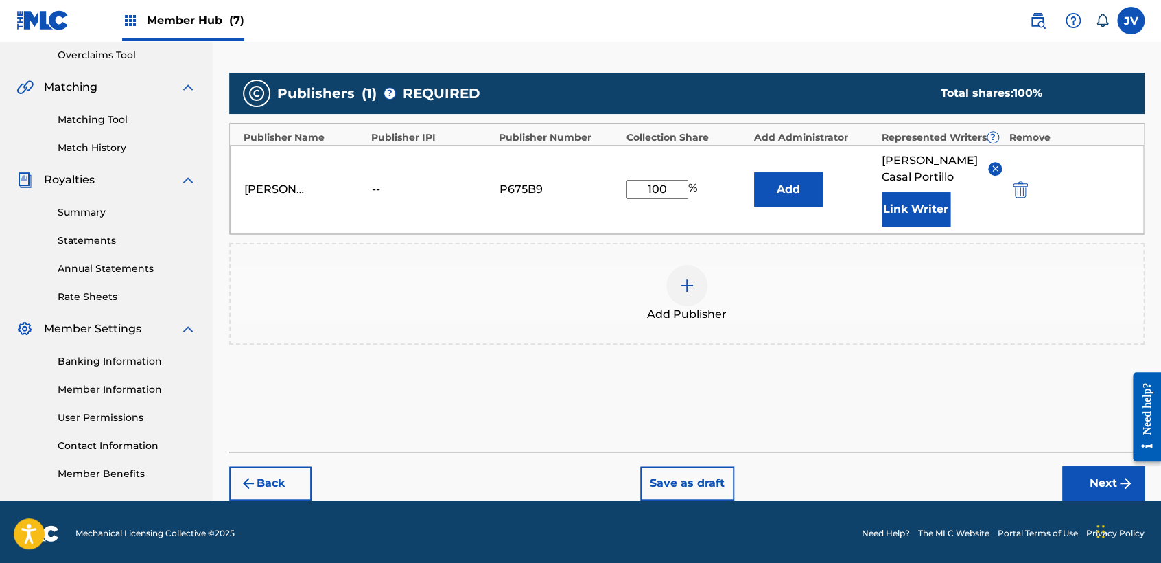
scroll to position [290, 0]
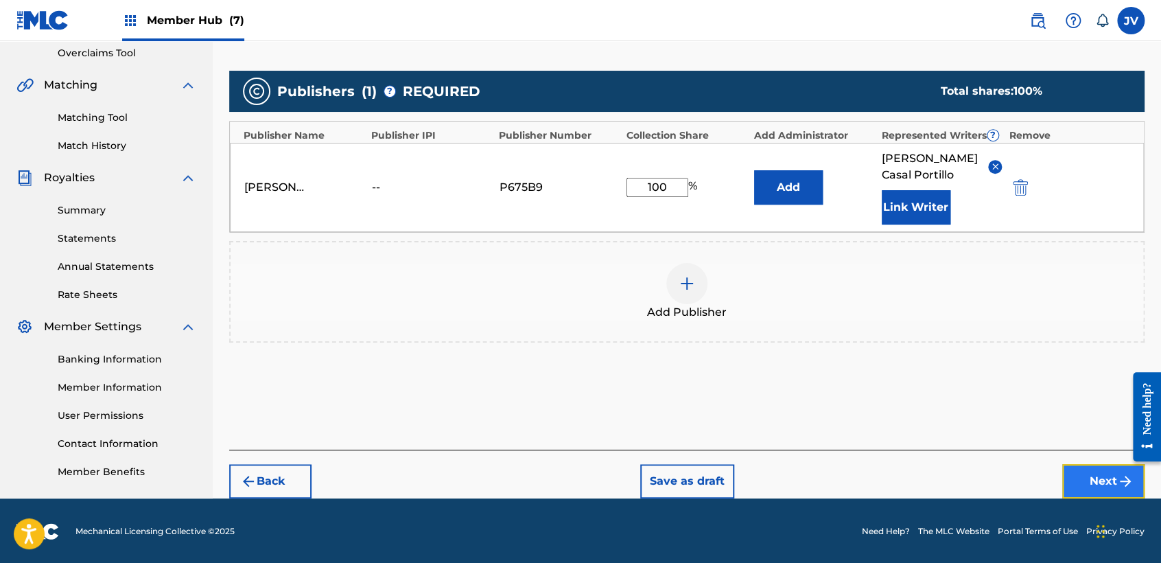
click at [1066, 475] on button "Next" at bounding box center [1103, 481] width 82 height 34
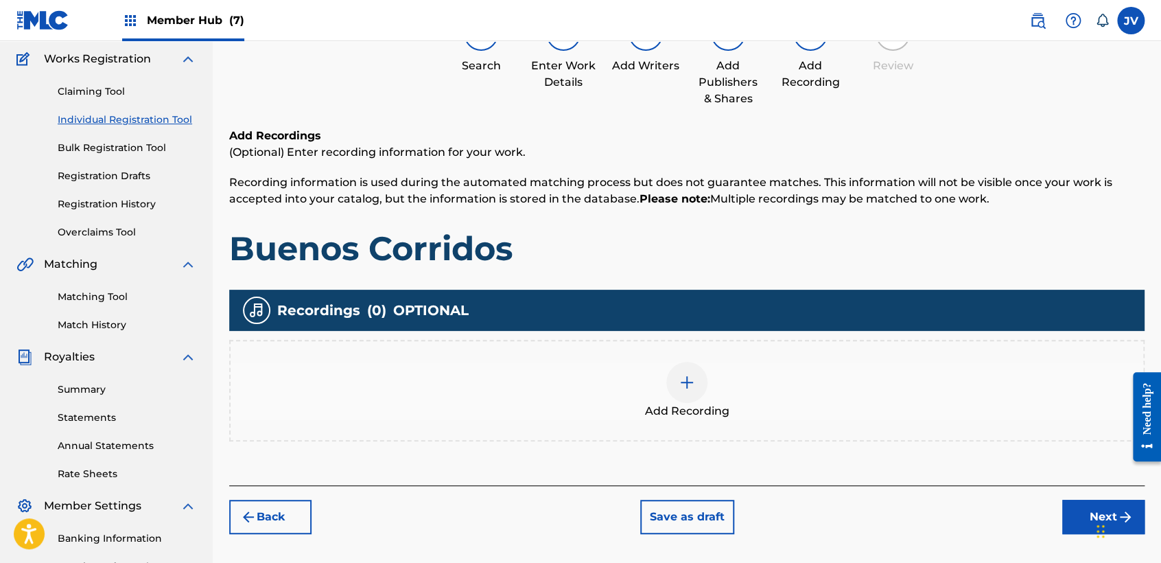
scroll to position [61, 0]
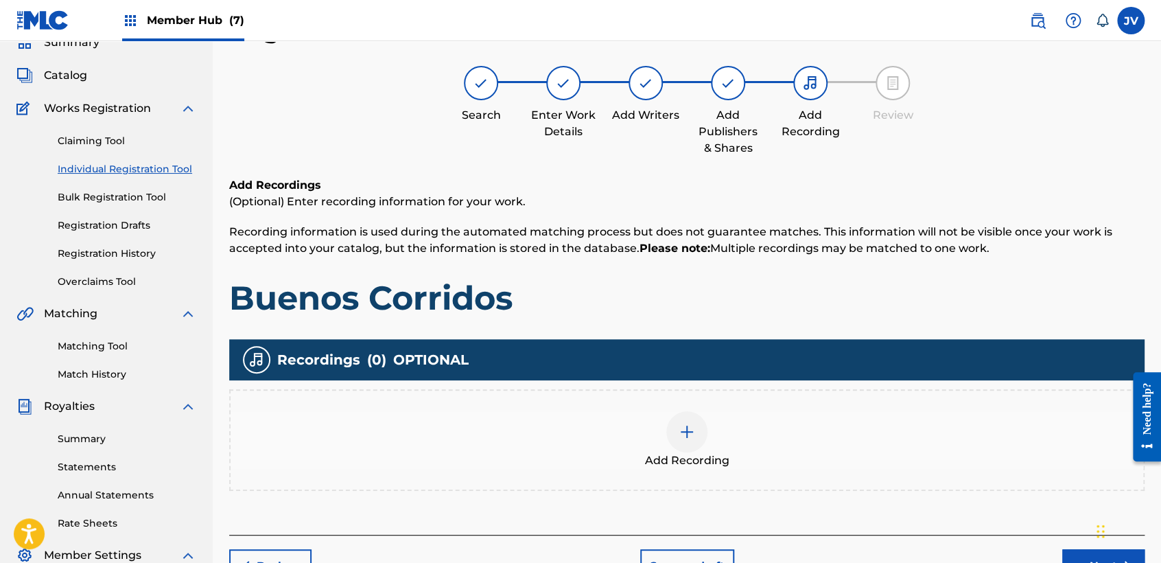
click at [690, 428] on img at bounding box center [687, 431] width 16 height 16
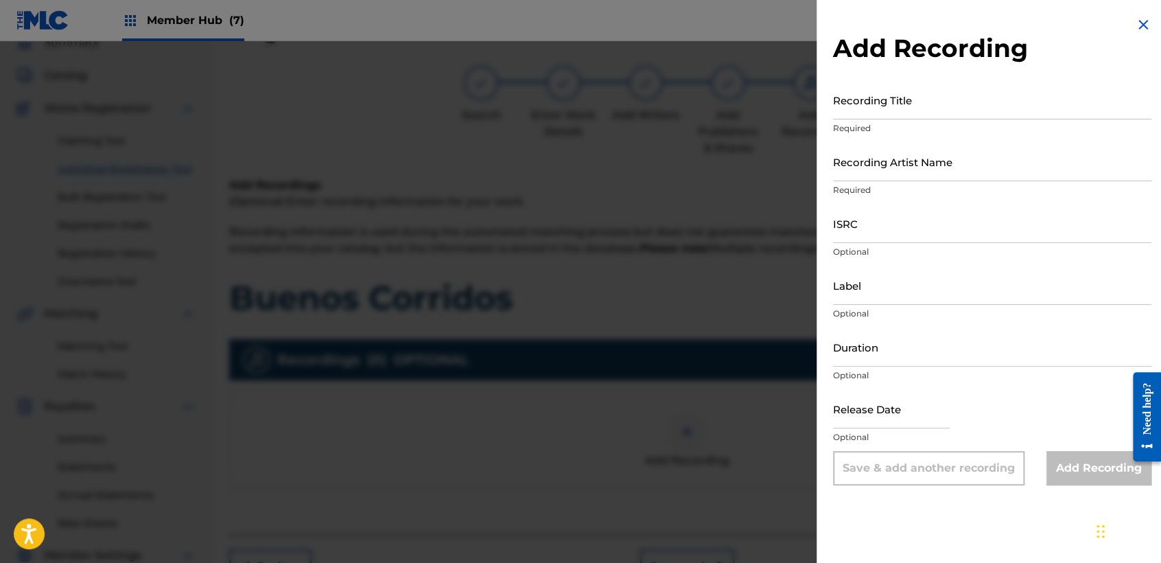
click at [863, 124] on p "Required" at bounding box center [992, 128] width 318 height 12
paste input "Buenos Corridos"
type input "Buenos Corridos"
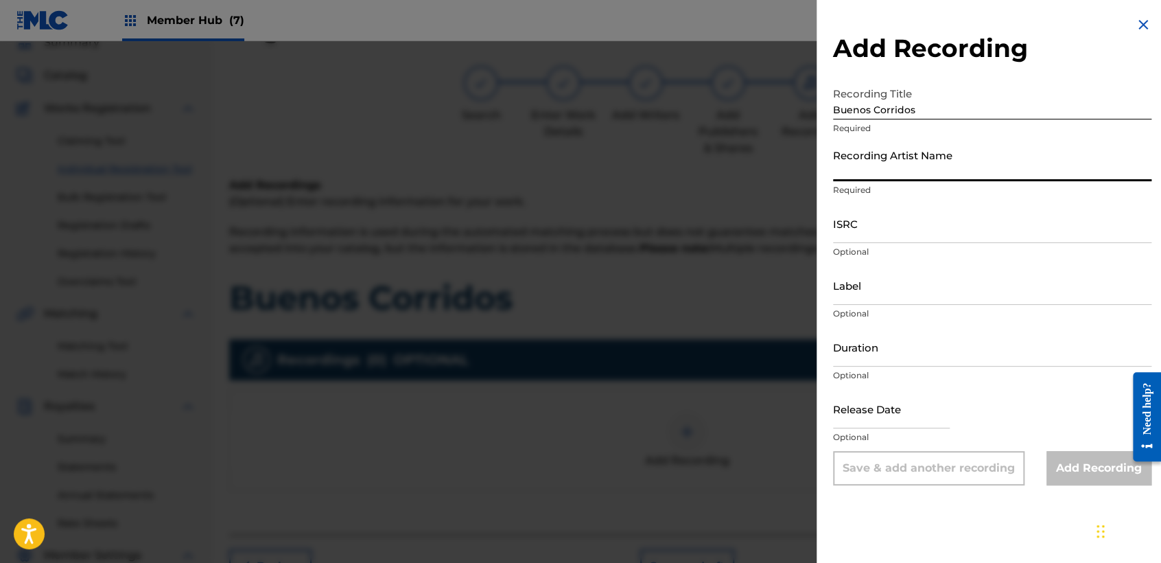
click at [900, 145] on input "Recording Artist Name" at bounding box center [992, 161] width 318 height 39
type input "Clase Personal"
type input "JB MUSIC"
type input "03:20"
type input "[DATE]"
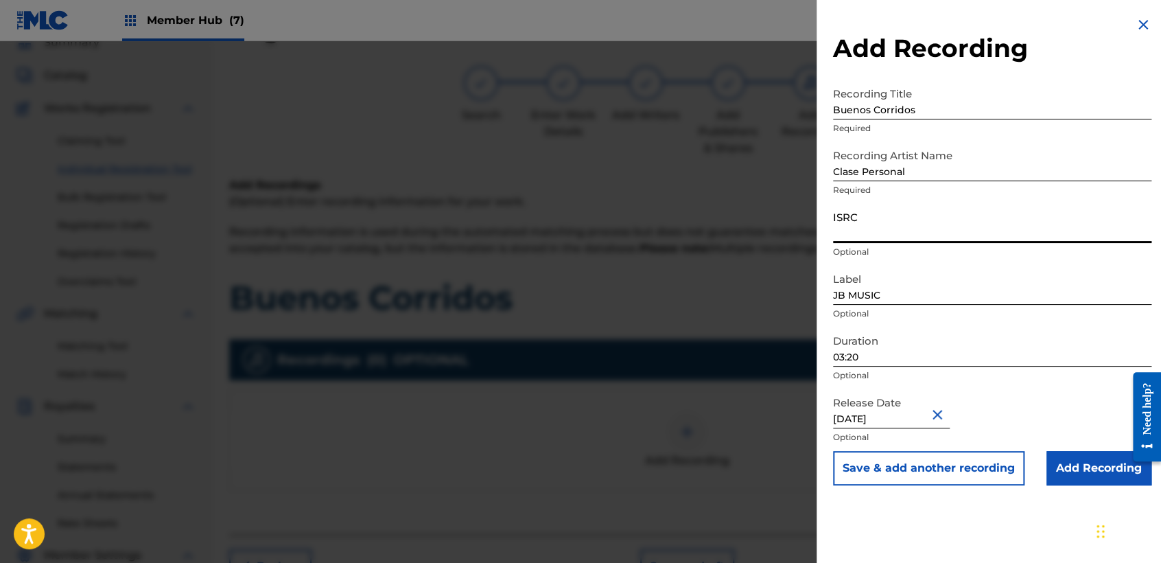
click at [845, 215] on input "ISRC" at bounding box center [992, 223] width 318 height 39
paste input "QZWDE2559770"
type input "QZWDE2559770"
click at [883, 359] on input "03:20" at bounding box center [992, 346] width 318 height 39
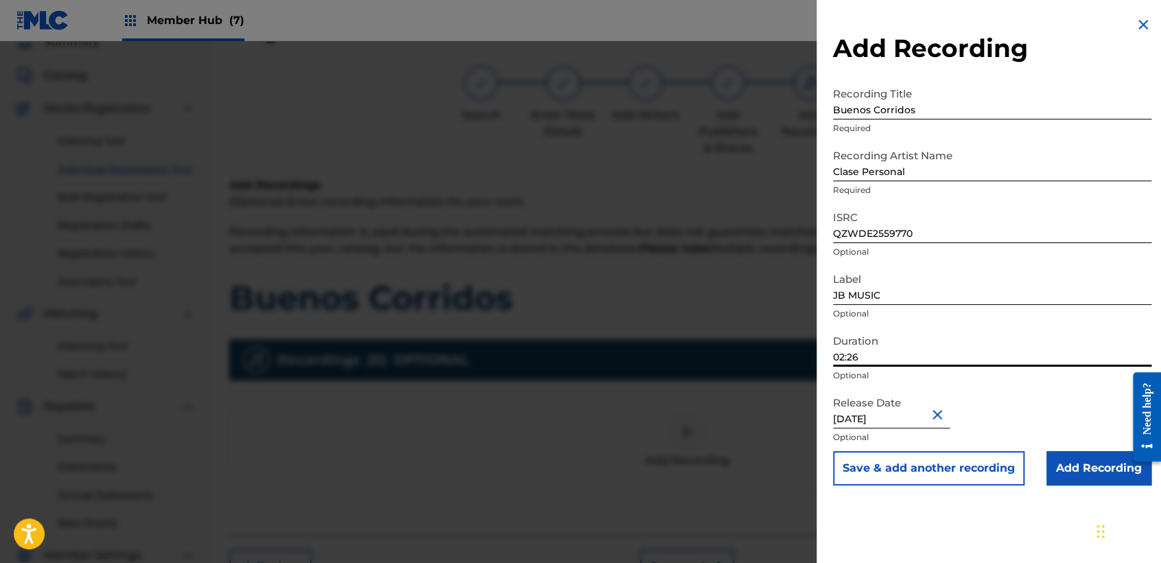
type input "02:26"
click at [897, 396] on input "[DATE]" at bounding box center [891, 408] width 117 height 39
select select "4"
select select "2025"
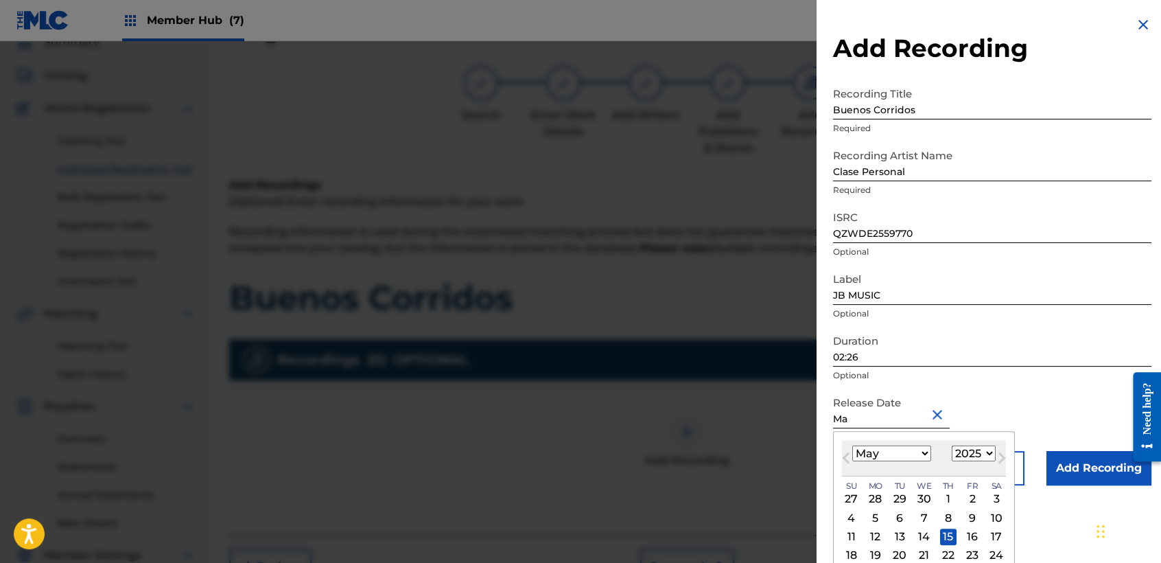
type input "M"
click at [906, 455] on select "January February March April May June July August September October November De…" at bounding box center [891, 453] width 79 height 16
select select "5"
click at [852, 445] on select "January February March April May June July August September October November De…" at bounding box center [891, 453] width 79 height 16
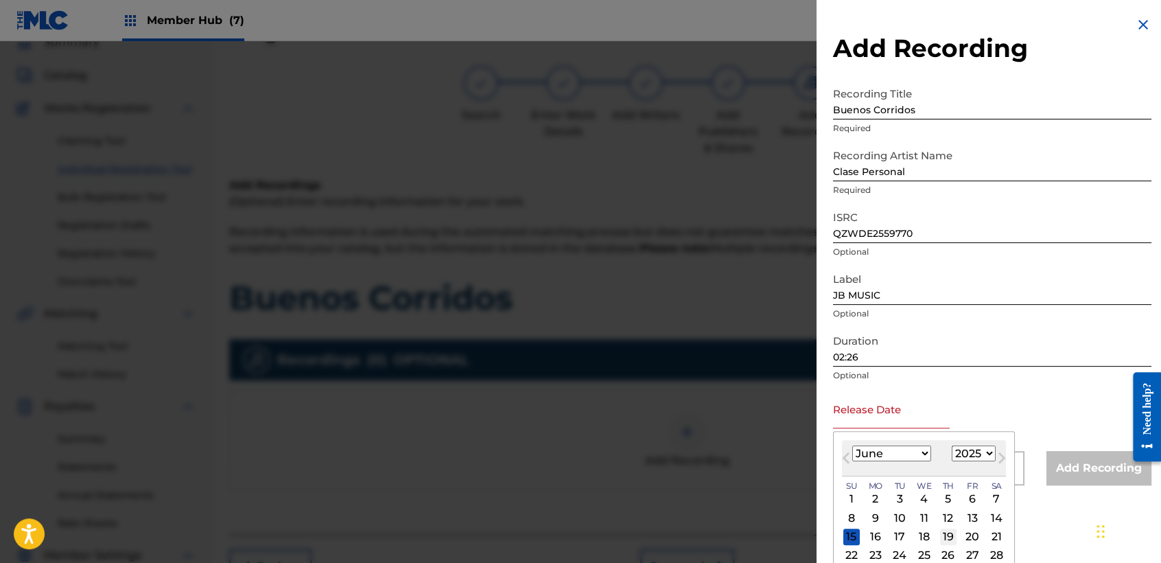
click at [947, 537] on div "19" at bounding box center [948, 536] width 16 height 16
type input "[DATE]"
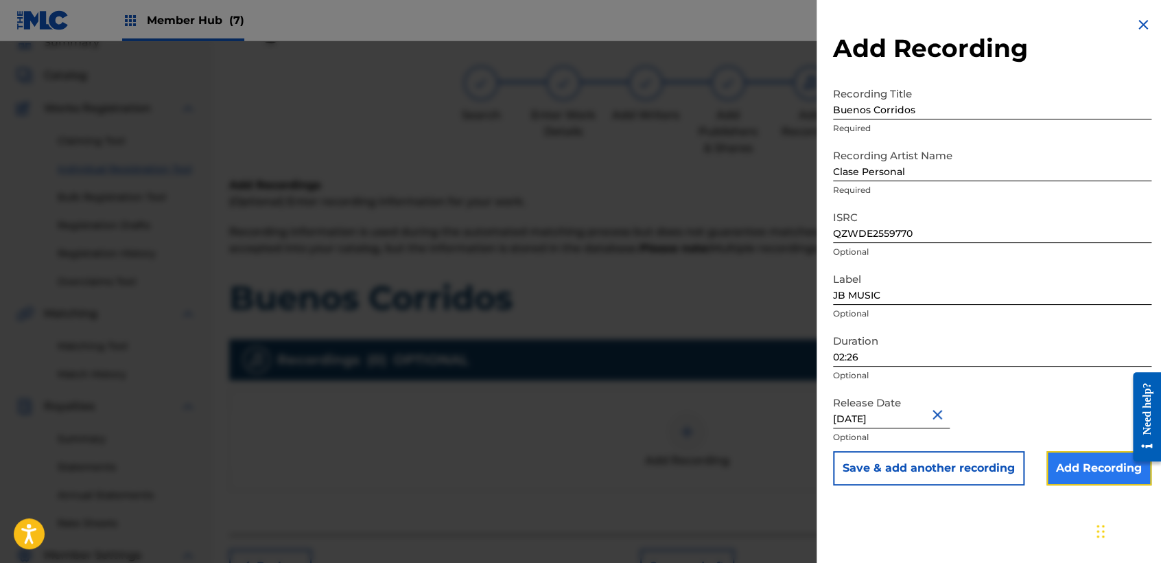
click at [1059, 460] on input "Add Recording" at bounding box center [1098, 468] width 105 height 34
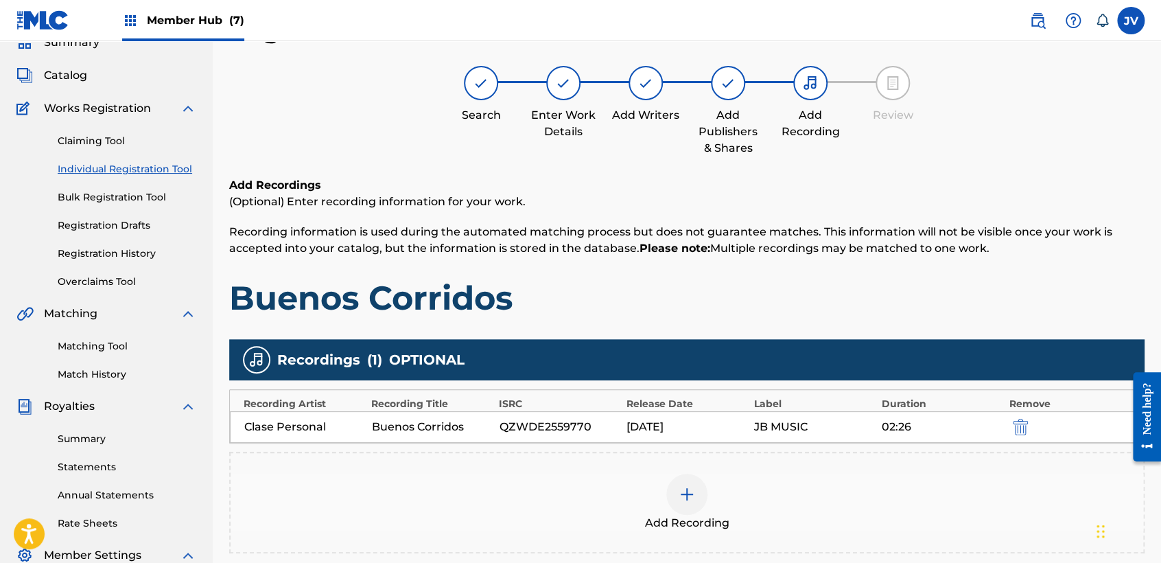
click at [972, 279] on h1 "Buenos Corridos" at bounding box center [686, 297] width 915 height 41
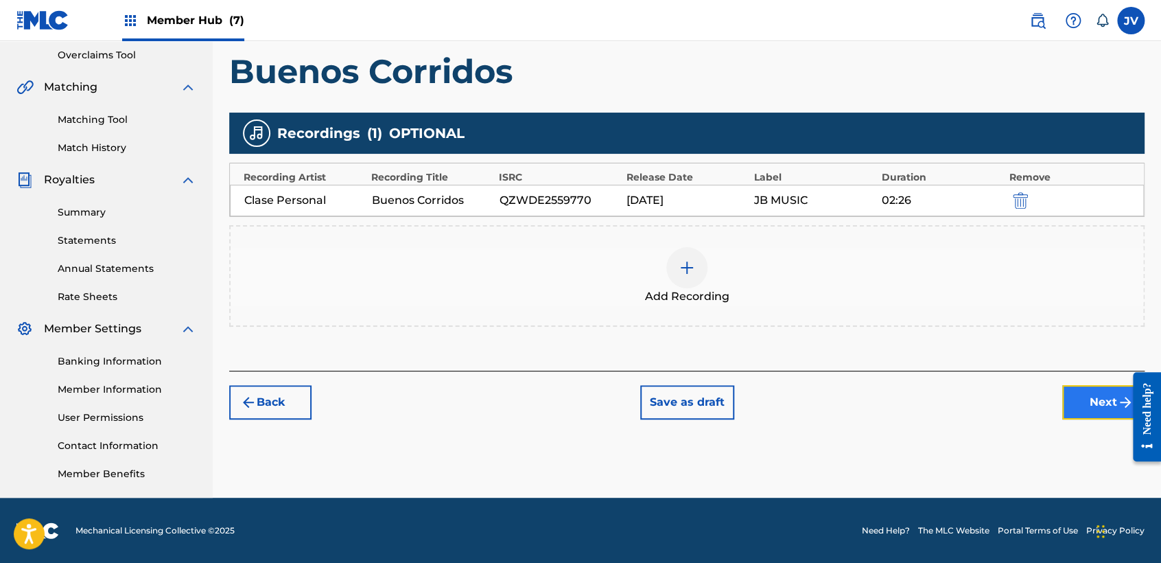
click at [1093, 406] on button "Next" at bounding box center [1103, 402] width 82 height 34
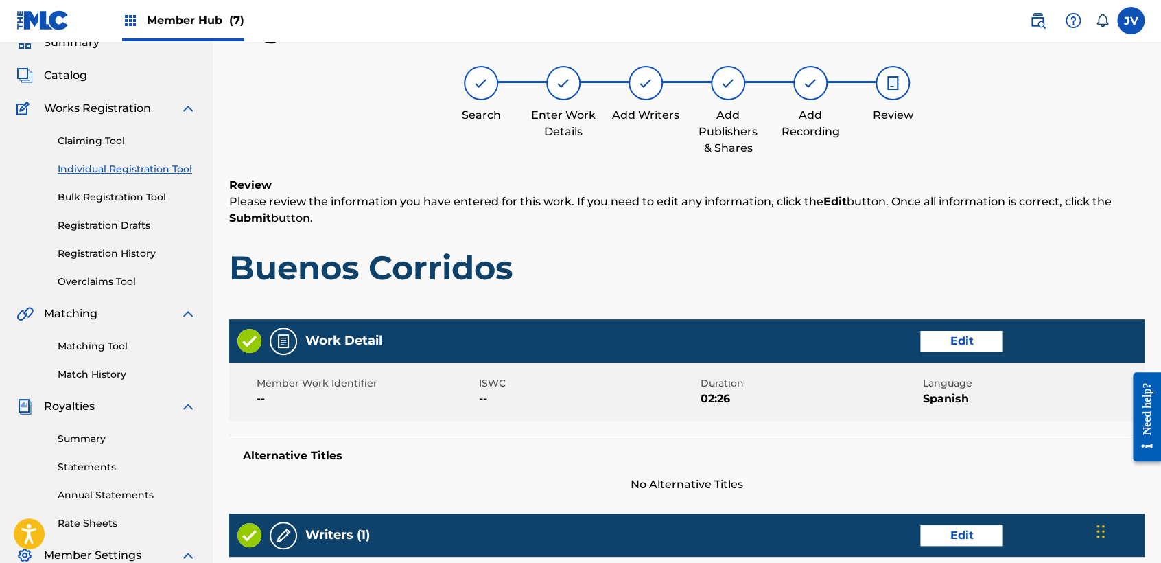
click at [761, 213] on p "Please review the information you have entered for this work. If you need to ed…" at bounding box center [686, 209] width 915 height 33
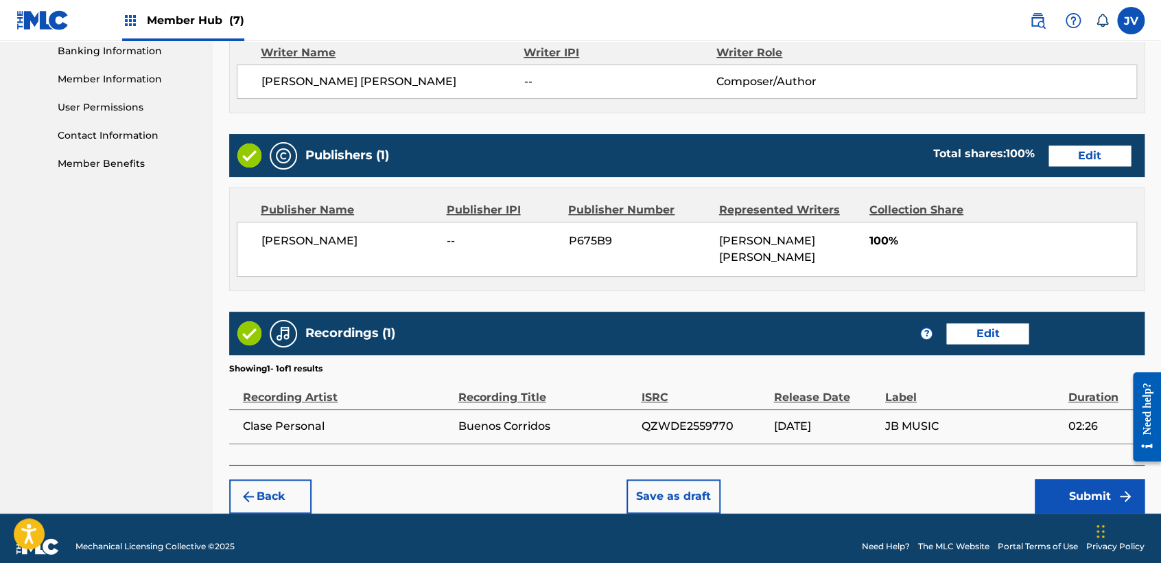
scroll to position [613, 0]
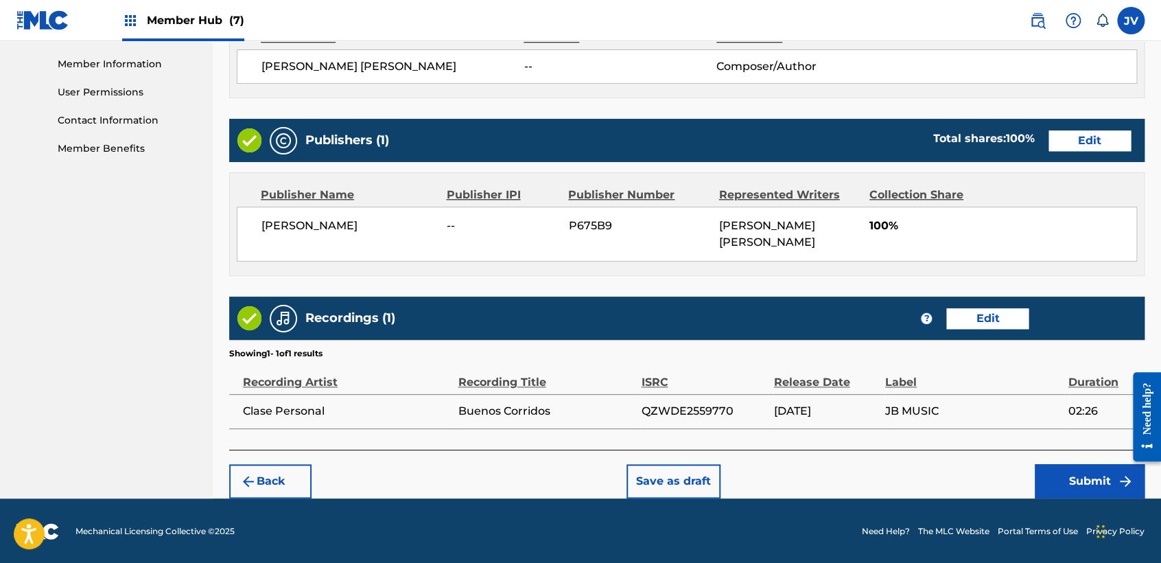
click at [1027, 474] on div "Back Save as draft Submit" at bounding box center [686, 473] width 915 height 49
click at [1071, 480] on button "Submit" at bounding box center [1090, 481] width 110 height 34
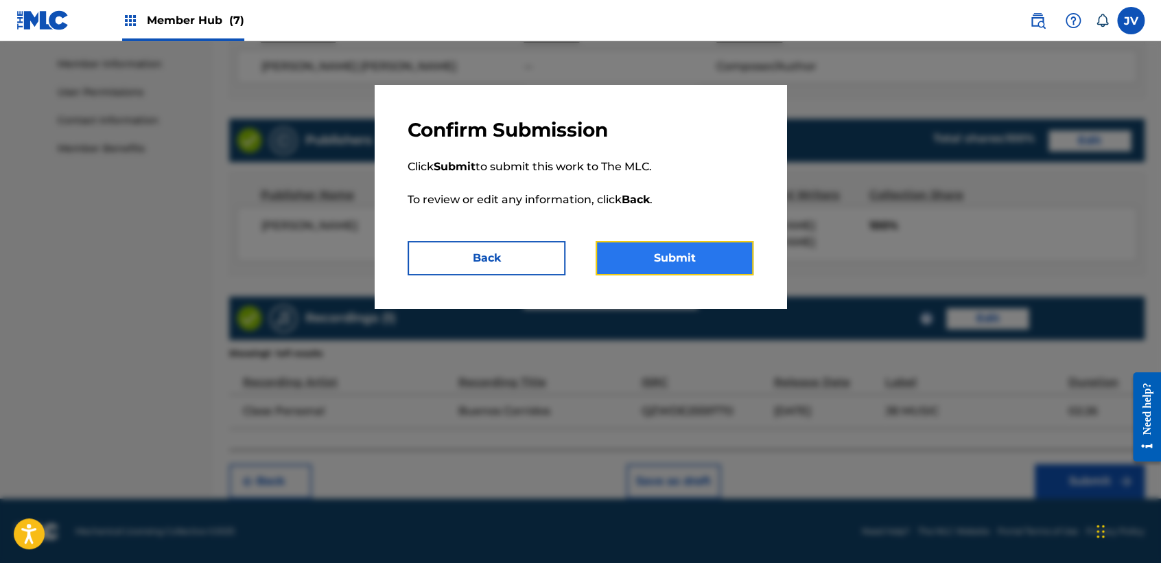
click at [728, 266] on button "Submit" at bounding box center [675, 258] width 158 height 34
